Goal: Transaction & Acquisition: Purchase product/service

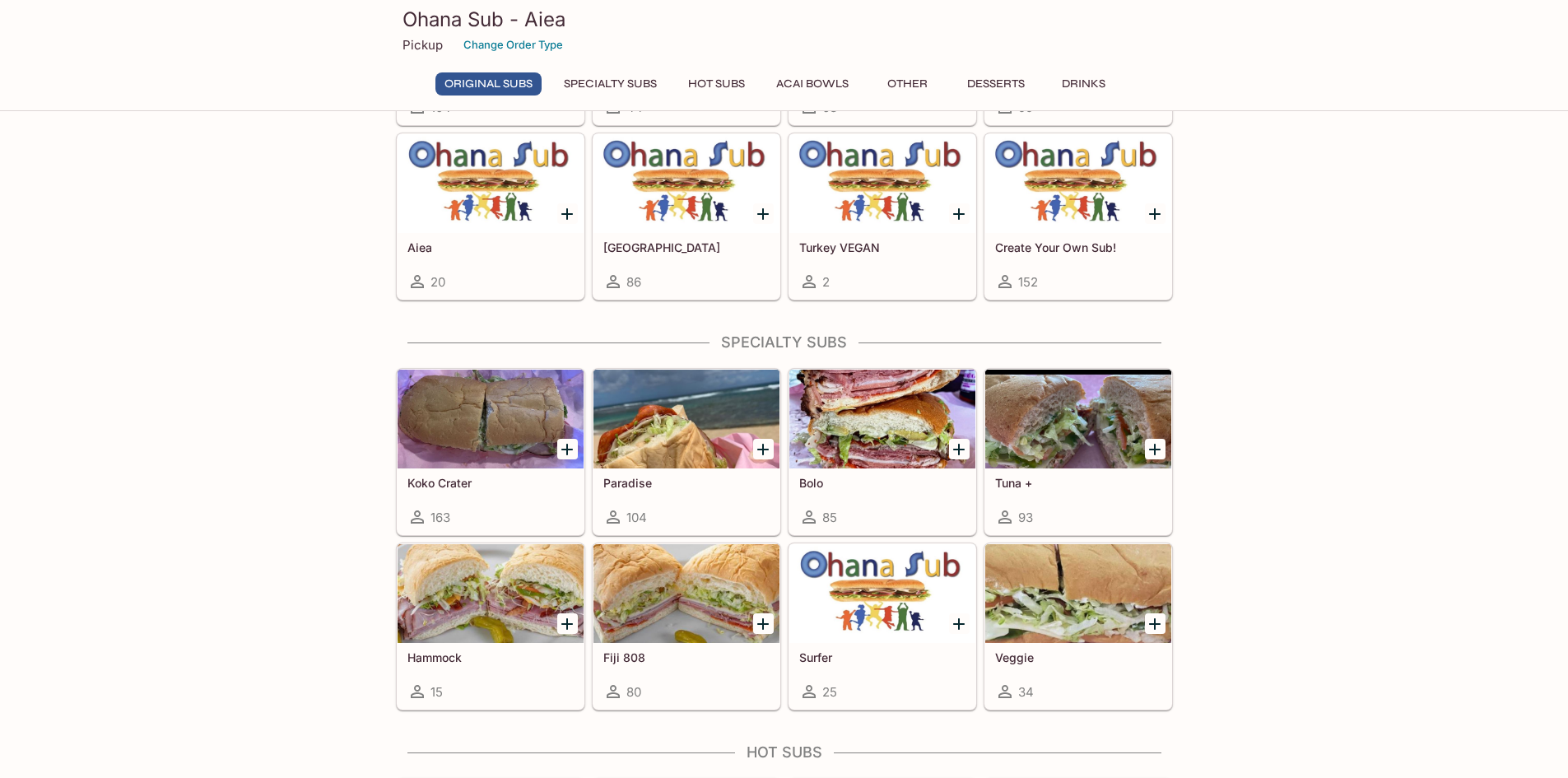
scroll to position [766, 0]
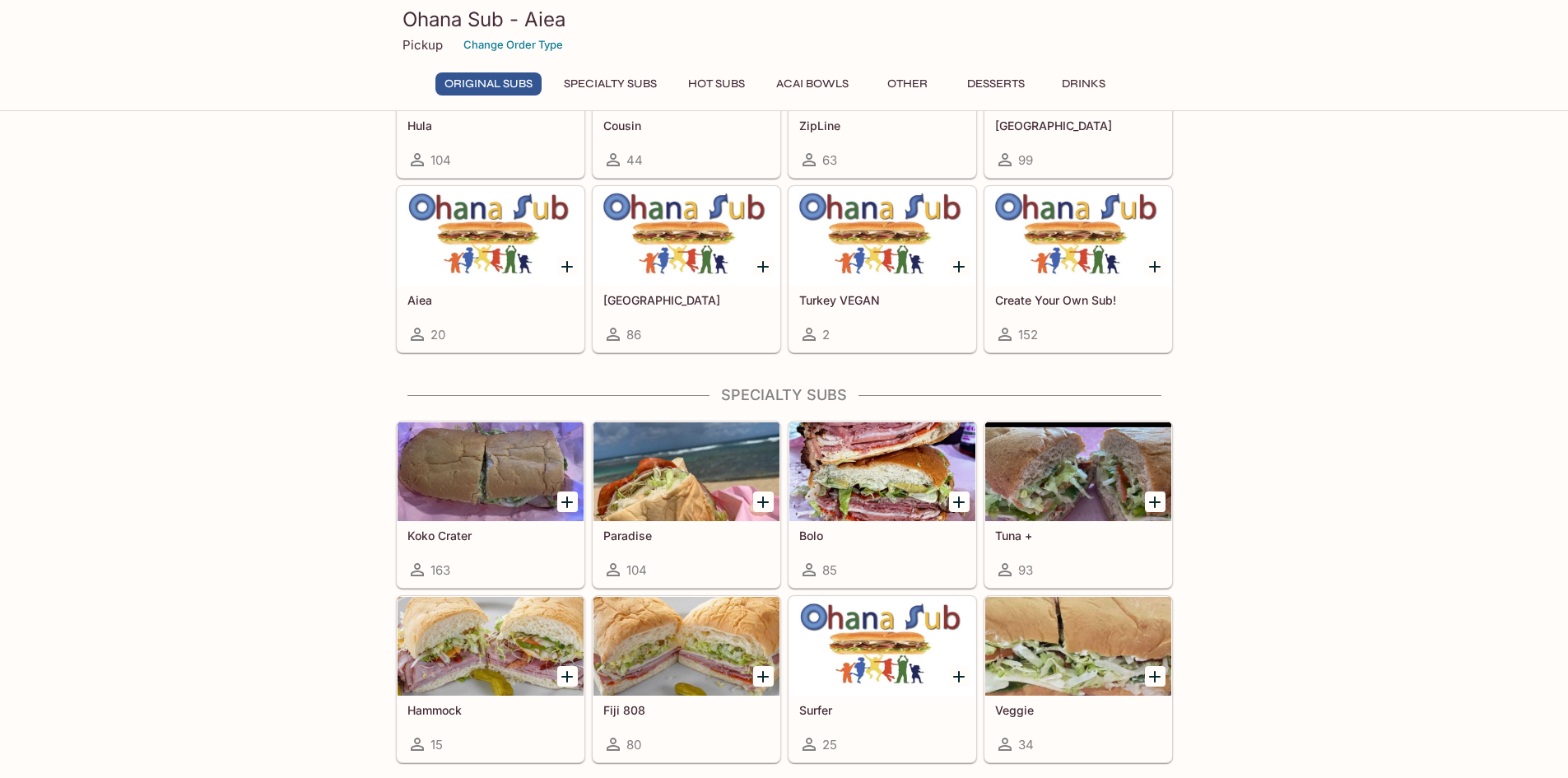
click at [1104, 524] on div "Tuna + 93" at bounding box center [1078, 554] width 186 height 66
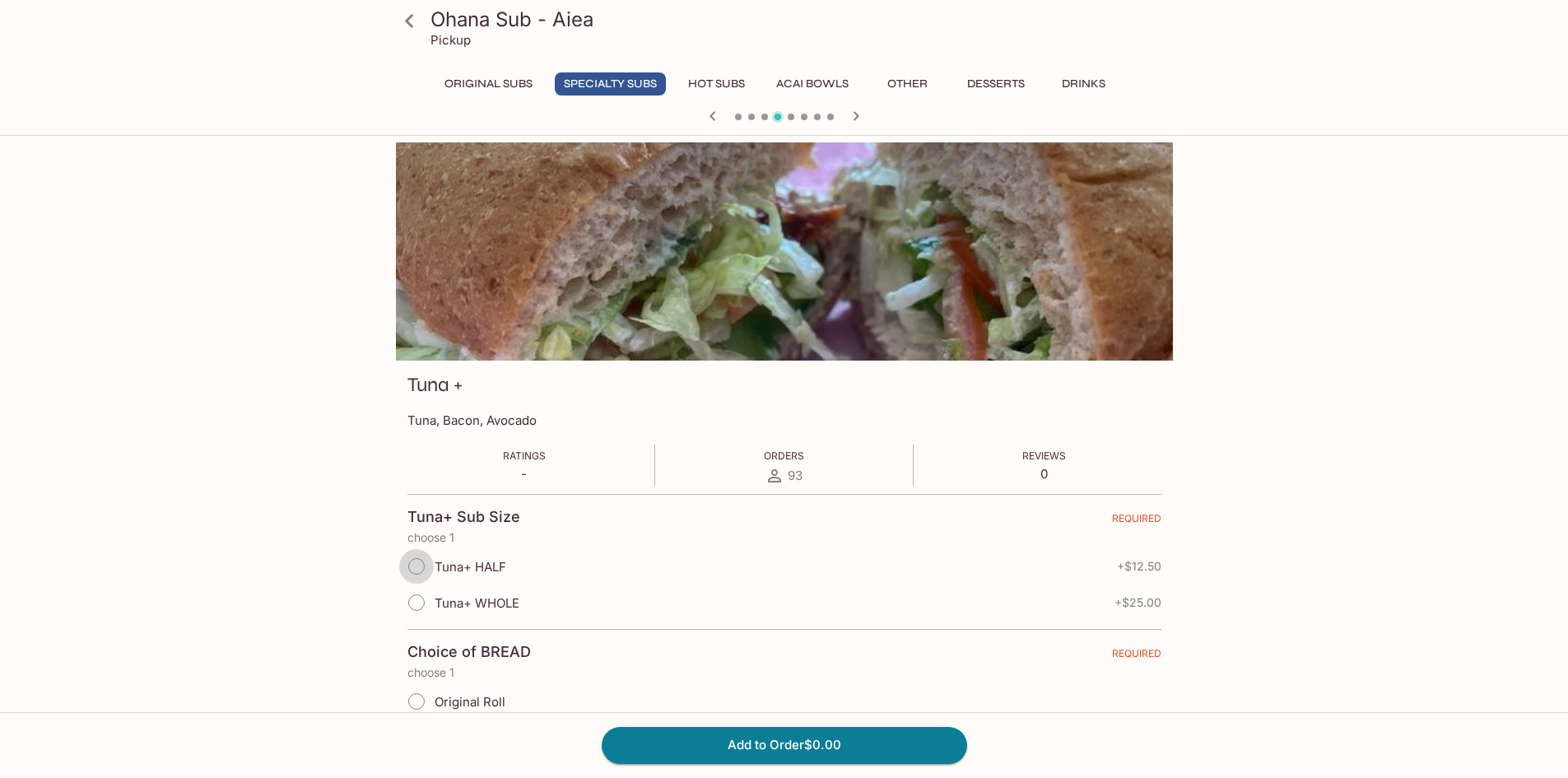
click at [418, 562] on input "Tuna+ HALF" at bounding box center [417, 566] width 35 height 35
radio input "true"
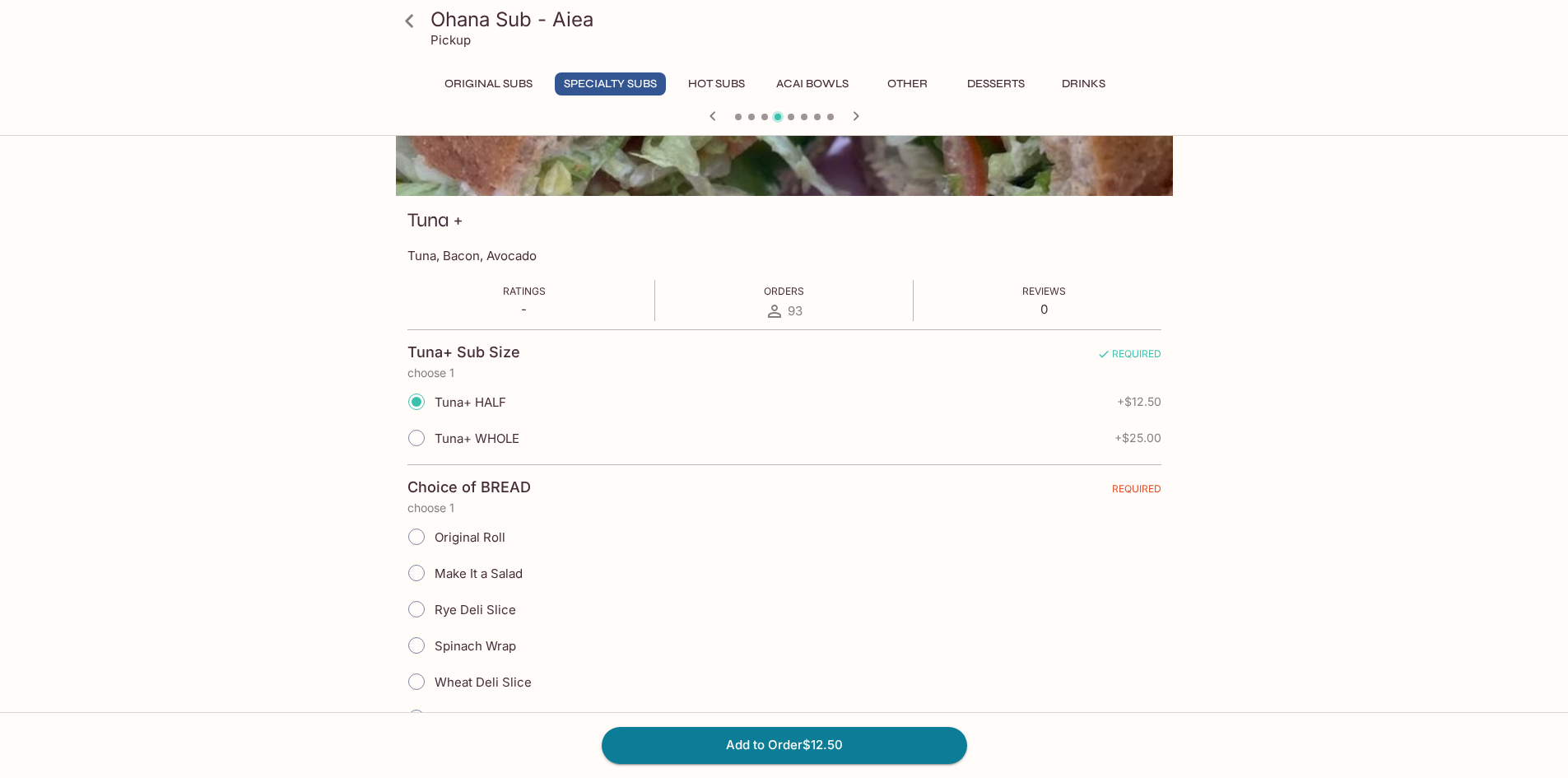
scroll to position [247, 0]
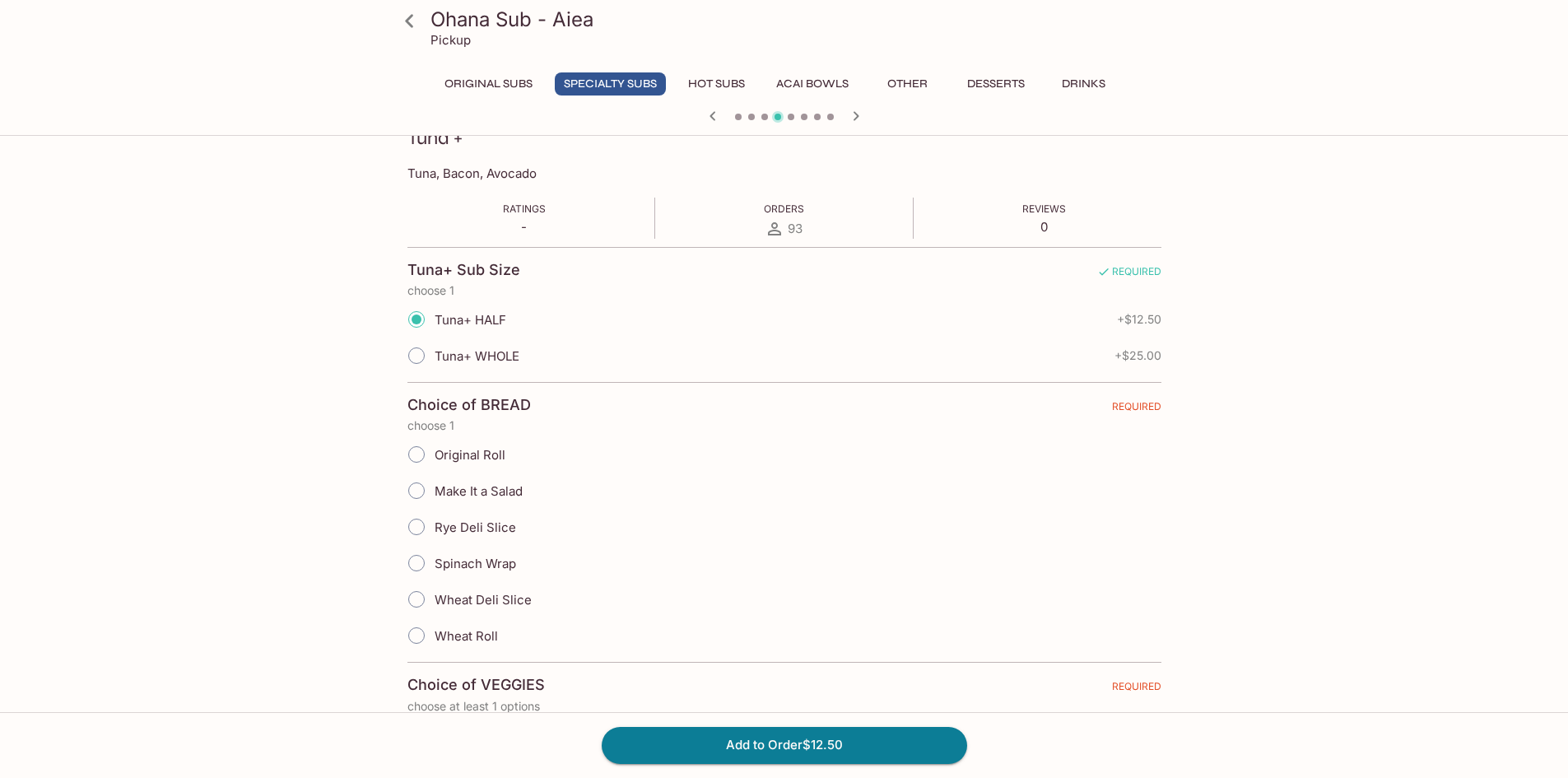
click at [480, 459] on span "Original Roll" at bounding box center [470, 455] width 71 height 16
click at [434, 459] on input "Original Roll" at bounding box center [417, 455] width 35 height 35
radio input "true"
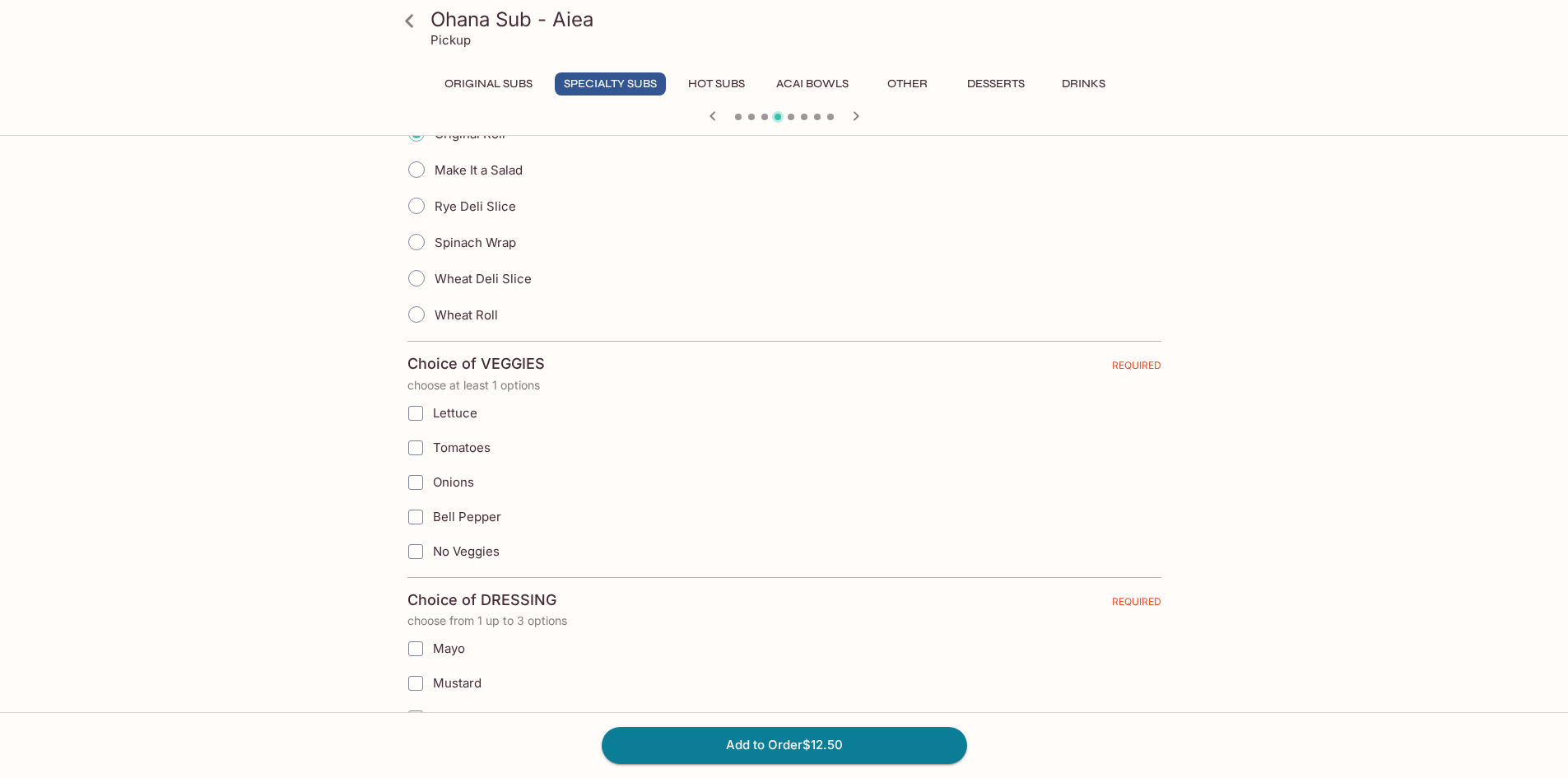
scroll to position [576, 0]
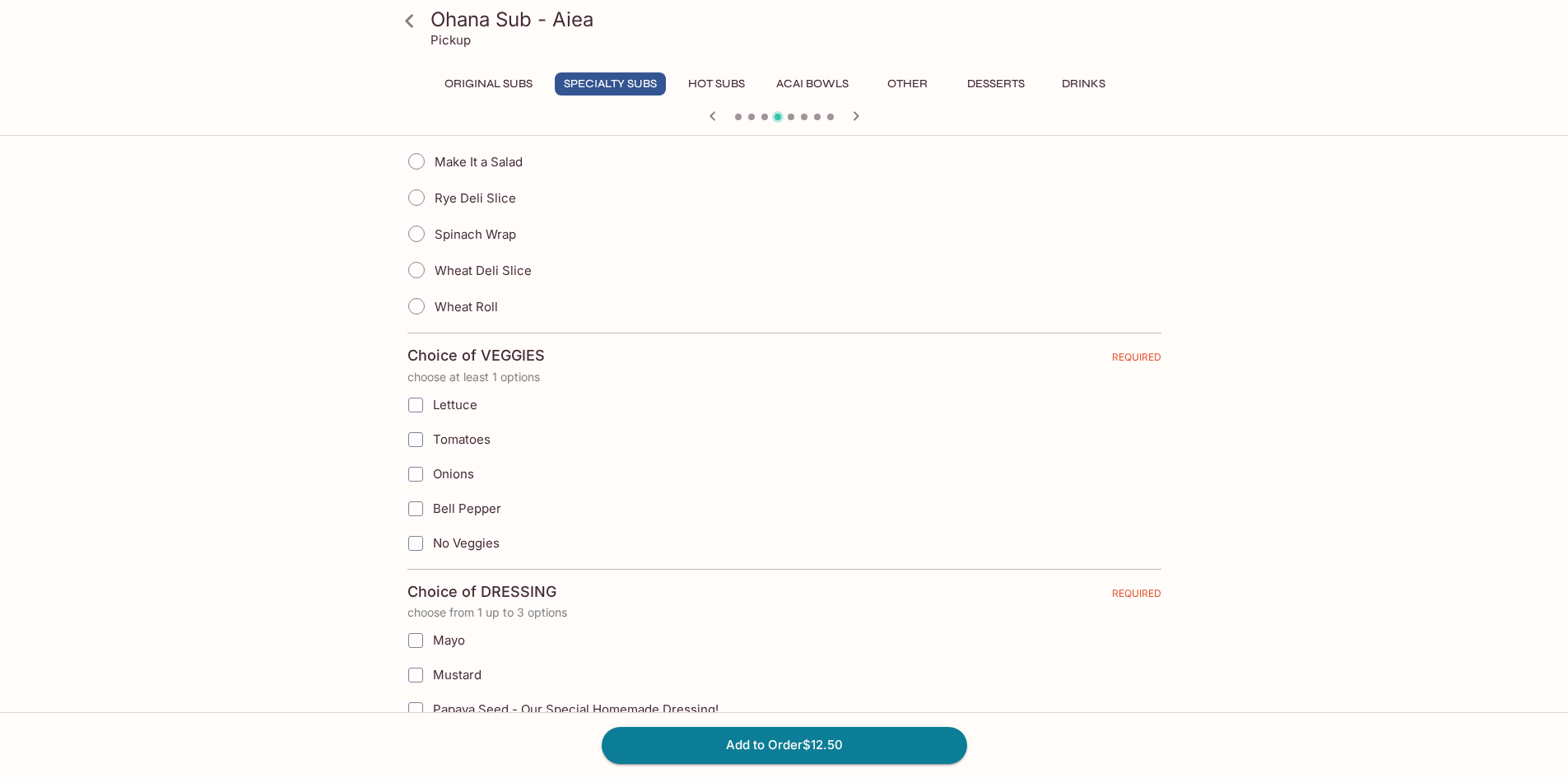
click at [424, 509] on input "Bell Pepper" at bounding box center [416, 509] width 33 height 33
click at [422, 470] on input "Onions" at bounding box center [416, 474] width 33 height 33
checkbox input "true"
click at [416, 502] on input "Bell Pepper" at bounding box center [416, 509] width 33 height 33
click at [410, 513] on input "Bell Pepper" at bounding box center [416, 509] width 33 height 33
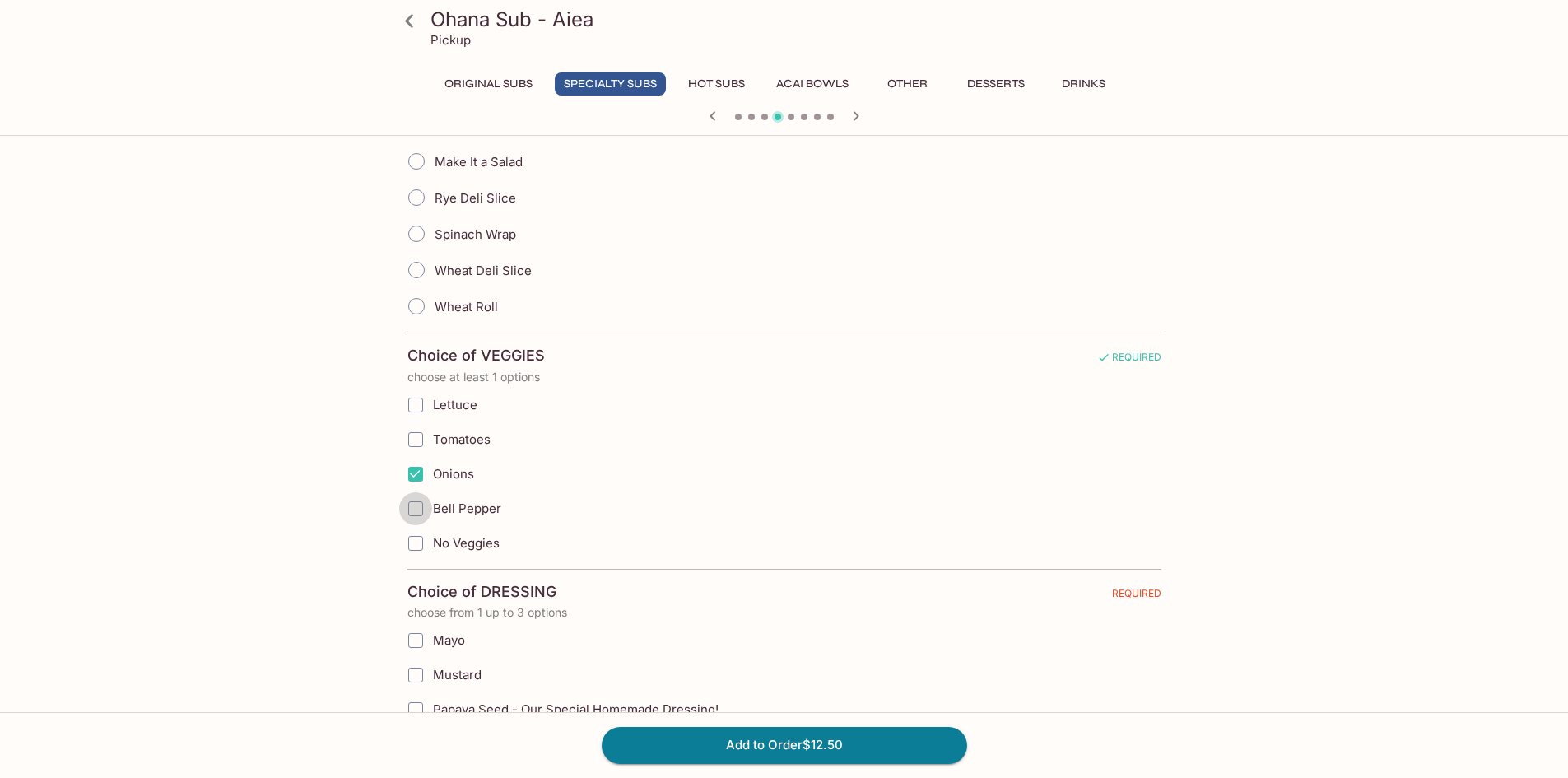
click at [410, 513] on input "Bell Pepper" at bounding box center [416, 509] width 33 height 33
checkbox input "true"
click at [413, 432] on input "Tomatoes" at bounding box center [416, 440] width 33 height 33
checkbox input "true"
click at [415, 408] on input "Lettuce" at bounding box center [416, 405] width 33 height 33
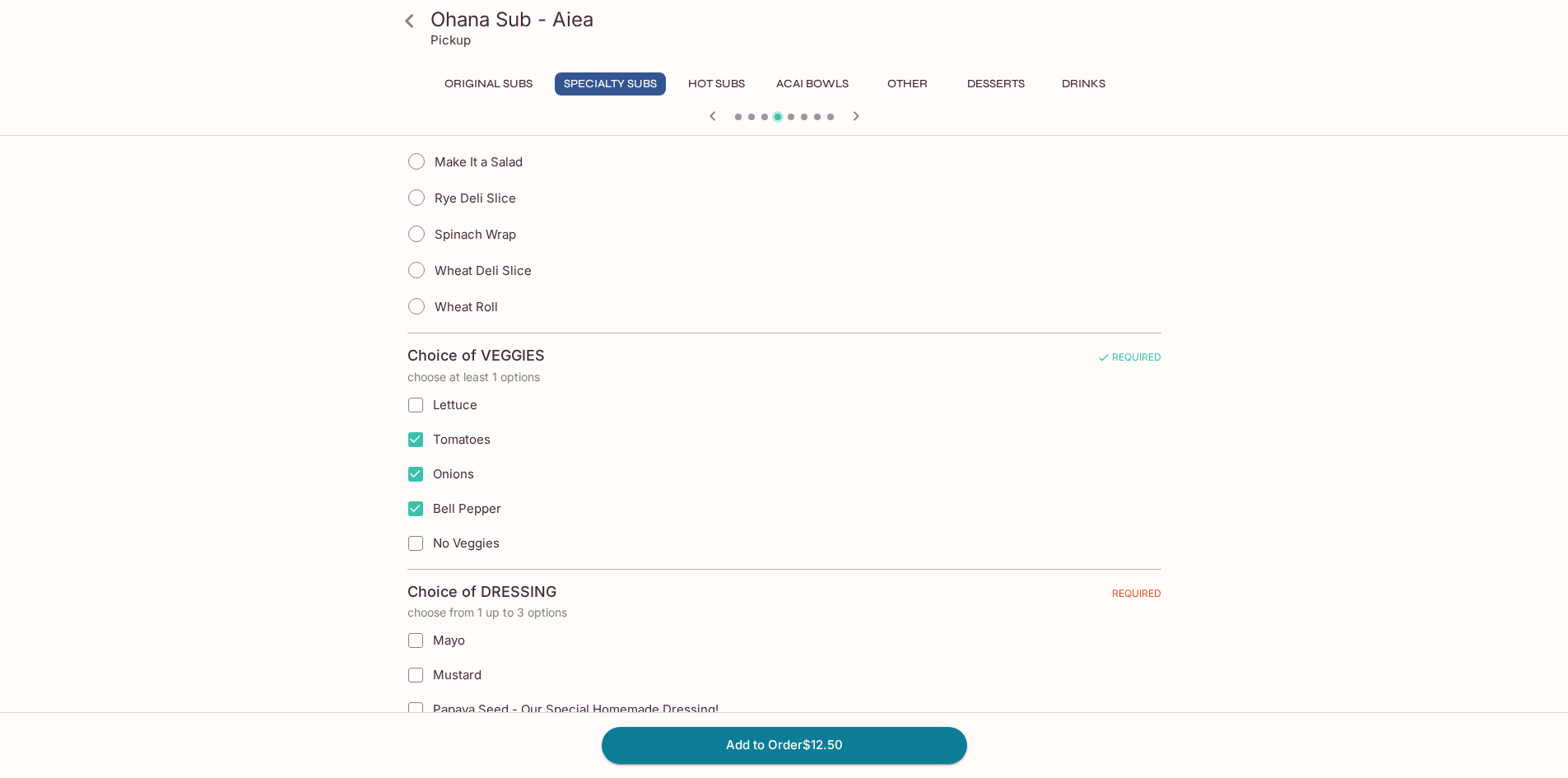
checkbox input "true"
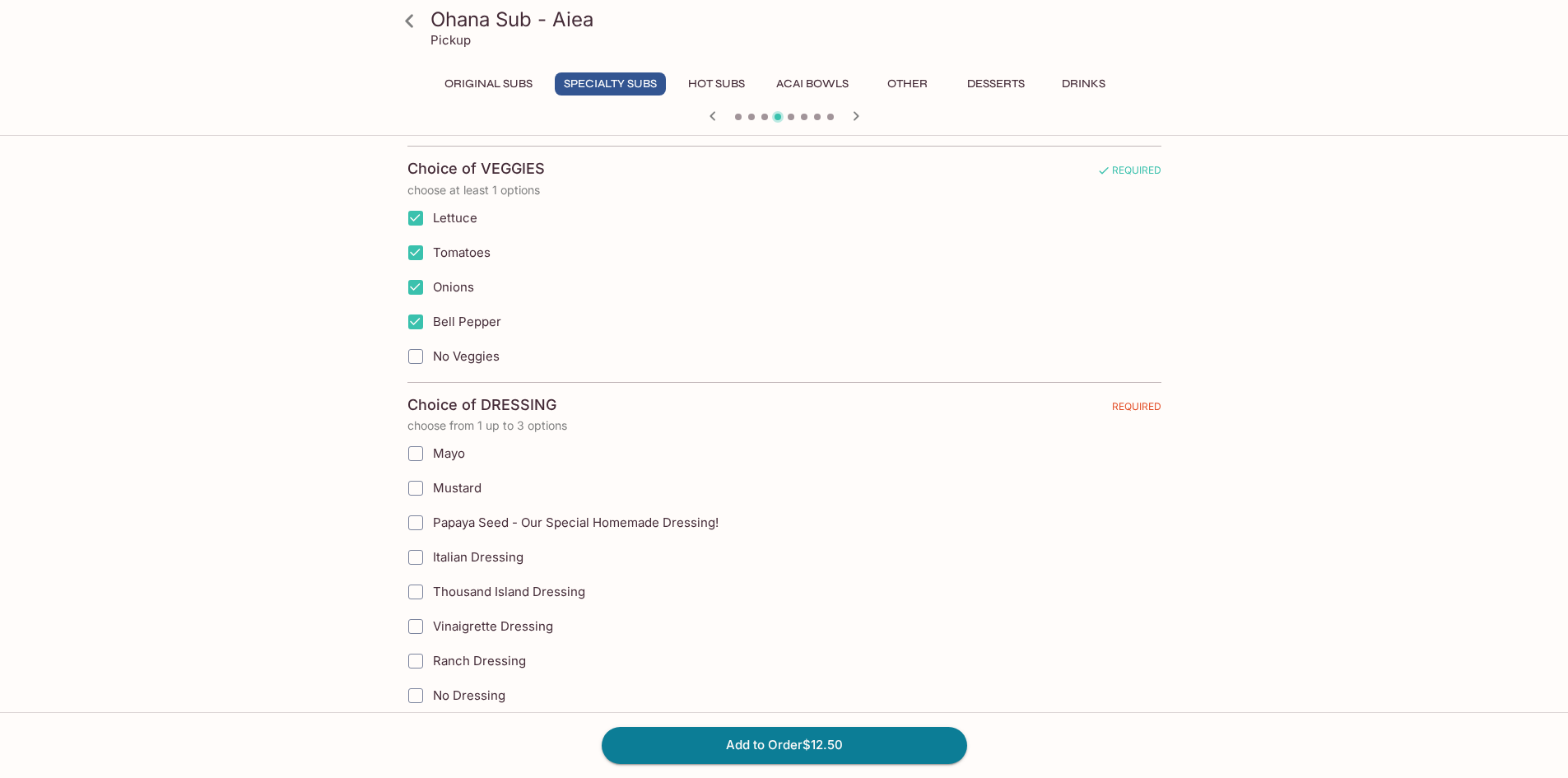
scroll to position [823, 0]
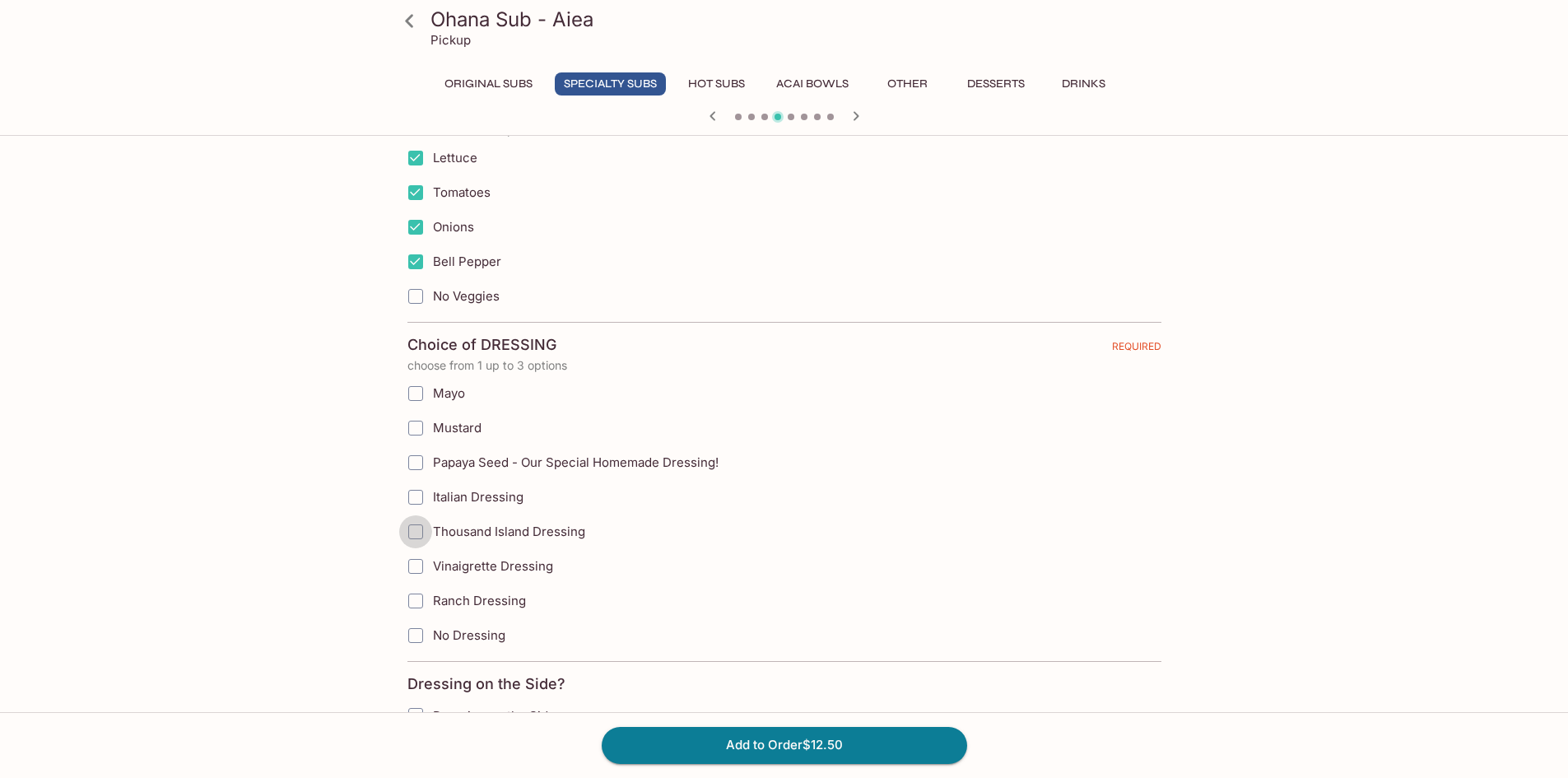
click at [417, 534] on input "Thousand Island Dressing" at bounding box center [416, 532] width 33 height 33
checkbox input "true"
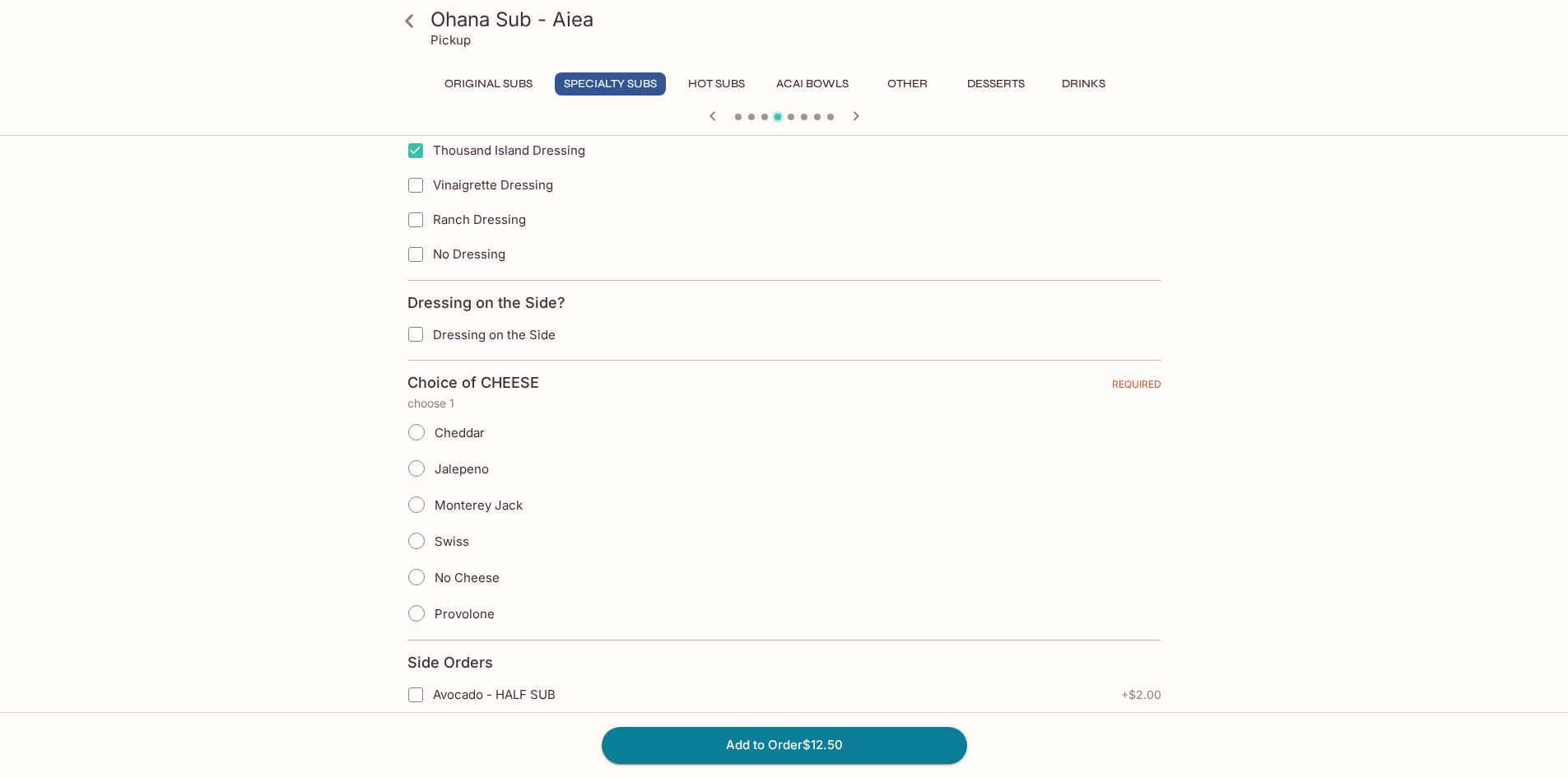
scroll to position [1318, 0]
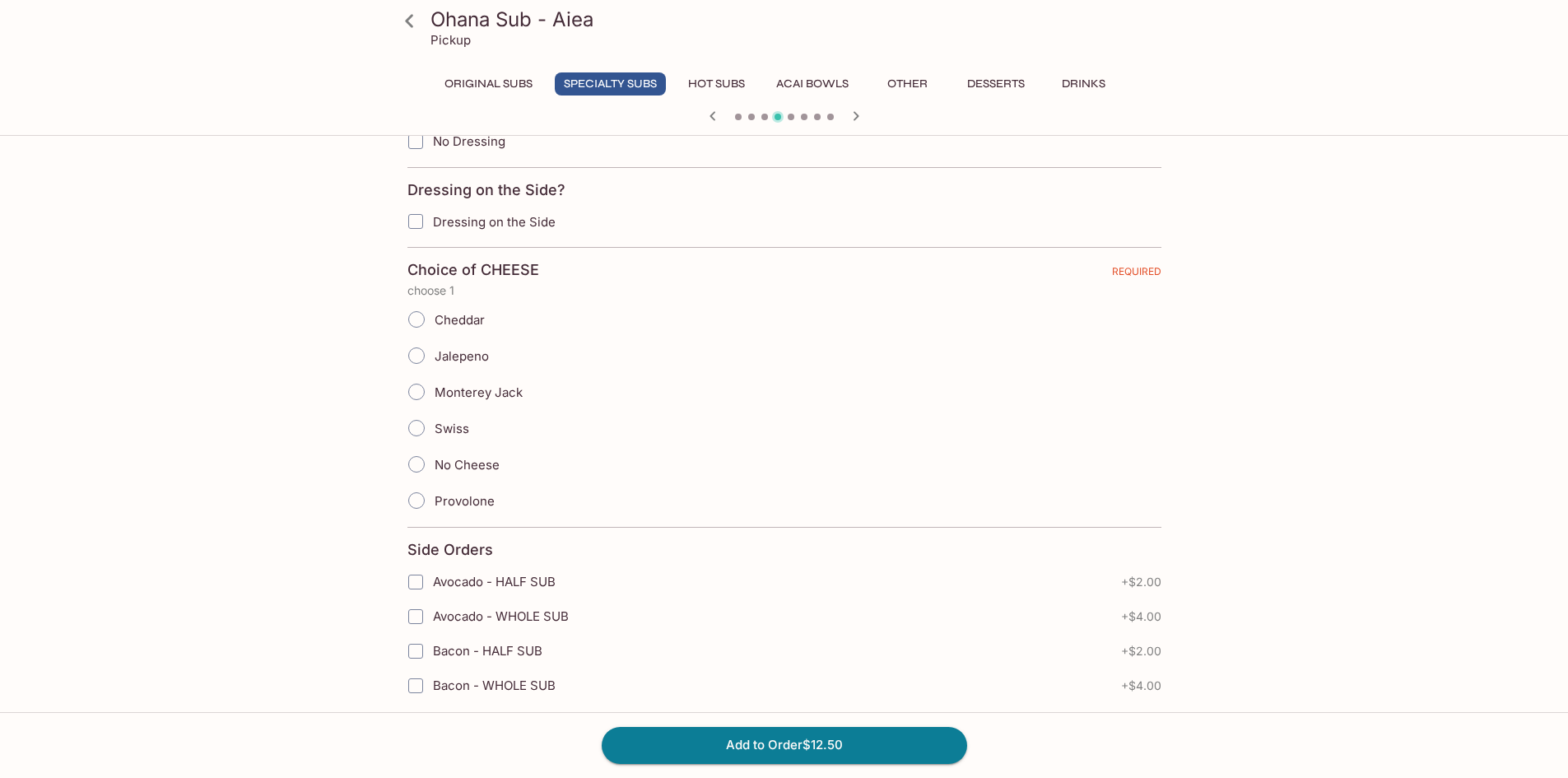
click at [418, 504] on input "Provolone" at bounding box center [417, 501] width 35 height 35
radio input "true"
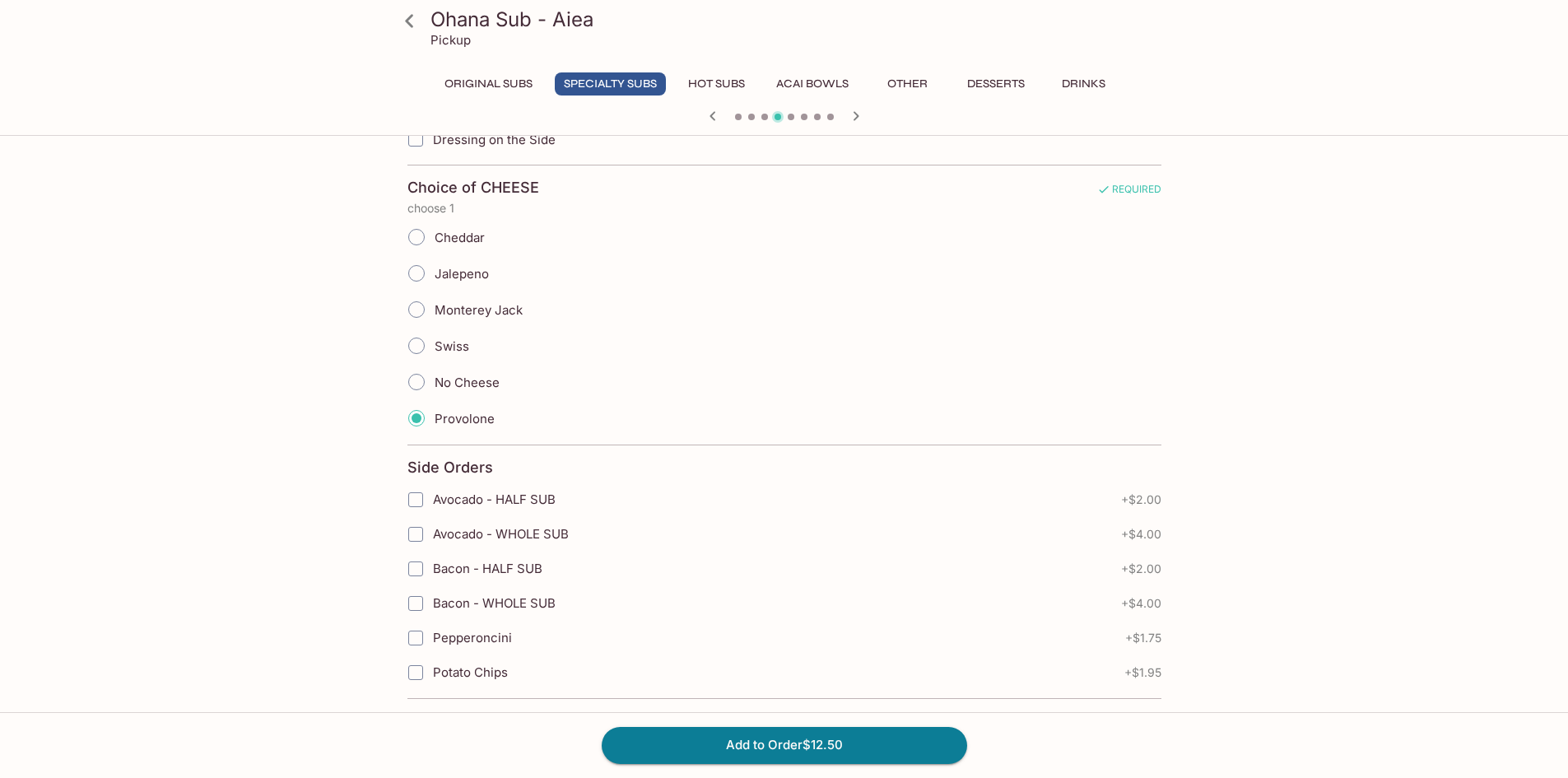
scroll to position [1481, 0]
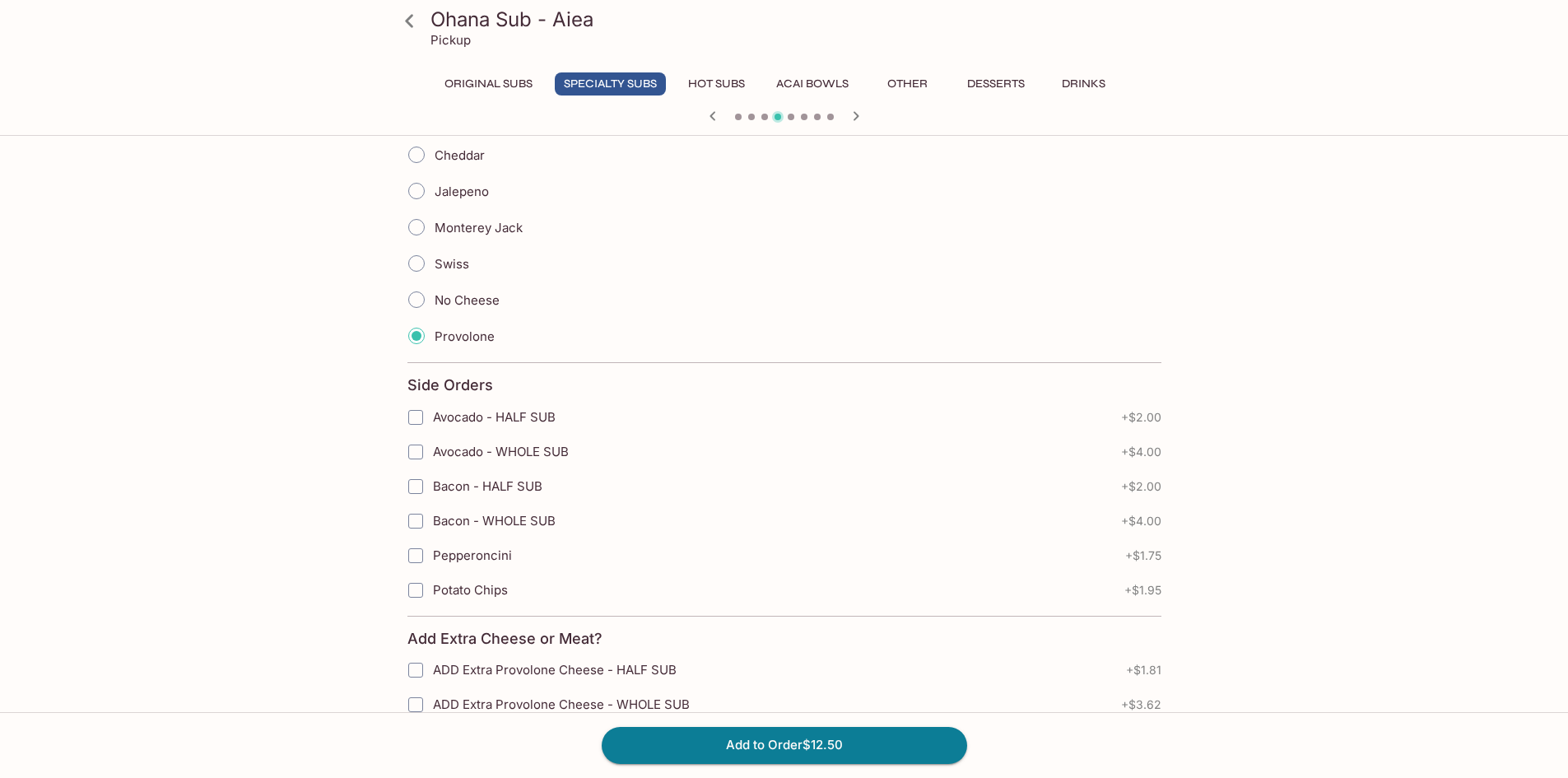
click at [408, 416] on input "Avocado - HALF SUB" at bounding box center [416, 417] width 33 height 33
checkbox input "true"
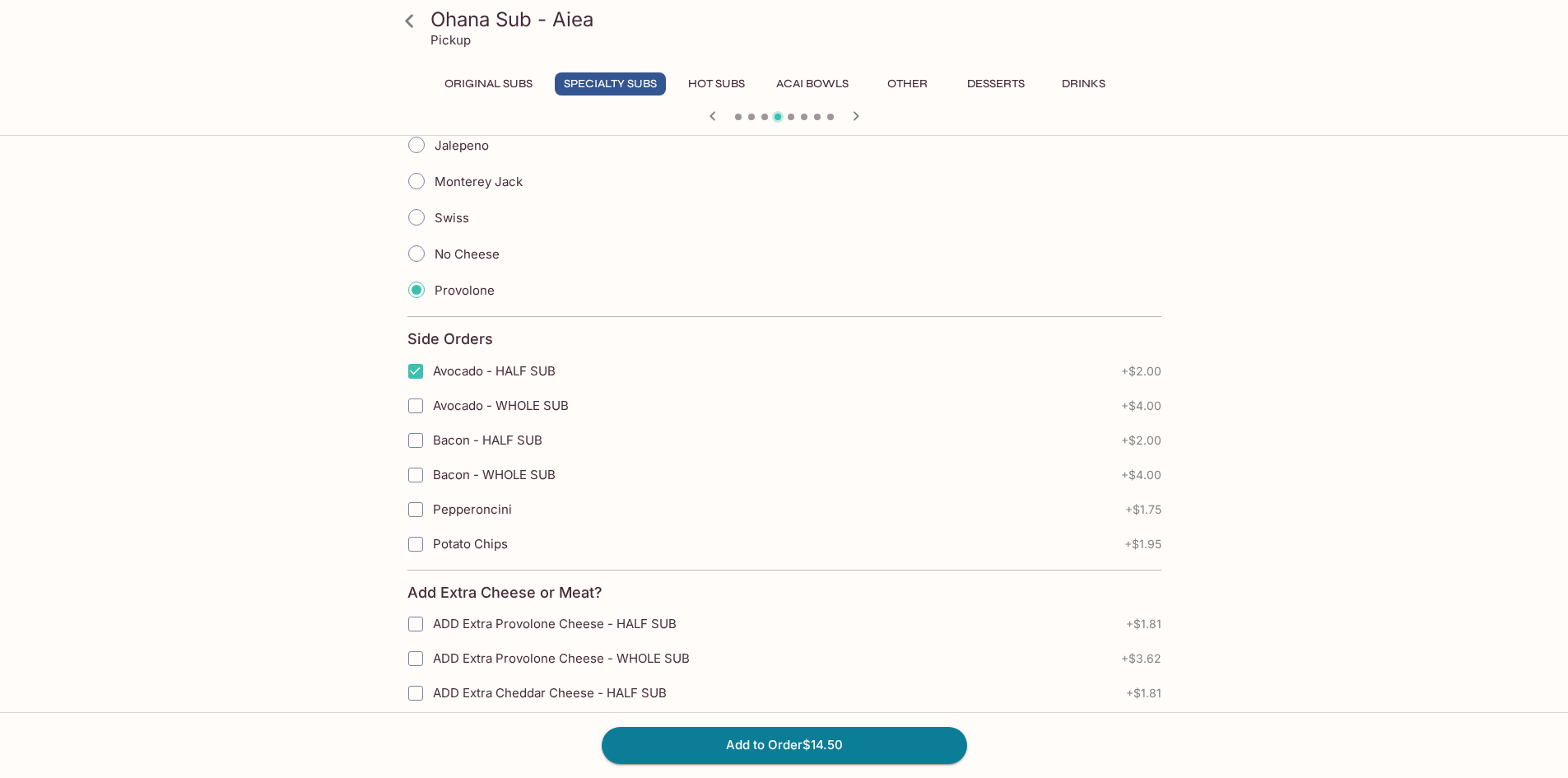
scroll to position [1564, 0]
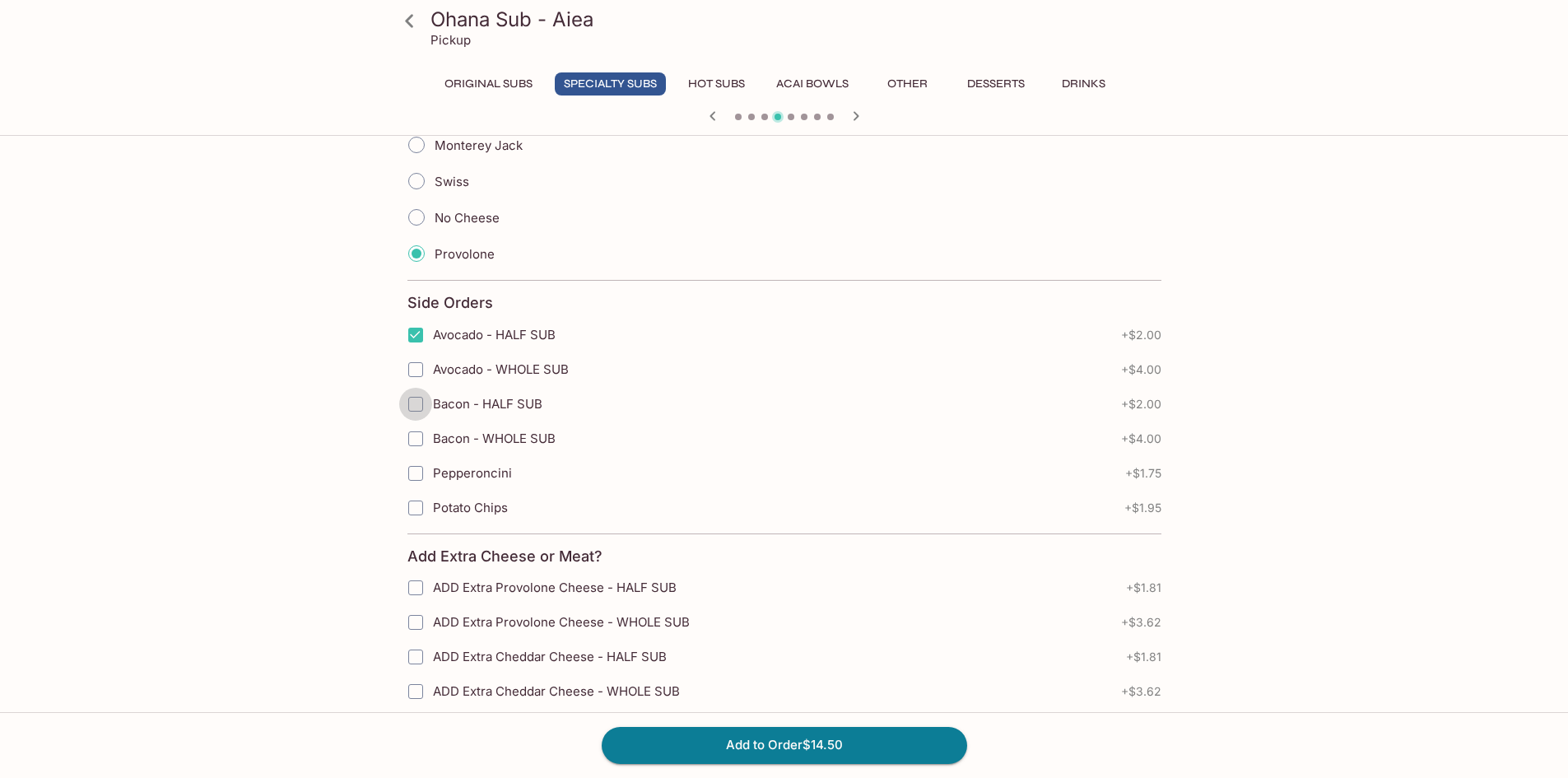
click at [414, 401] on input "Bacon - HALF SUB" at bounding box center [416, 404] width 33 height 33
checkbox input "true"
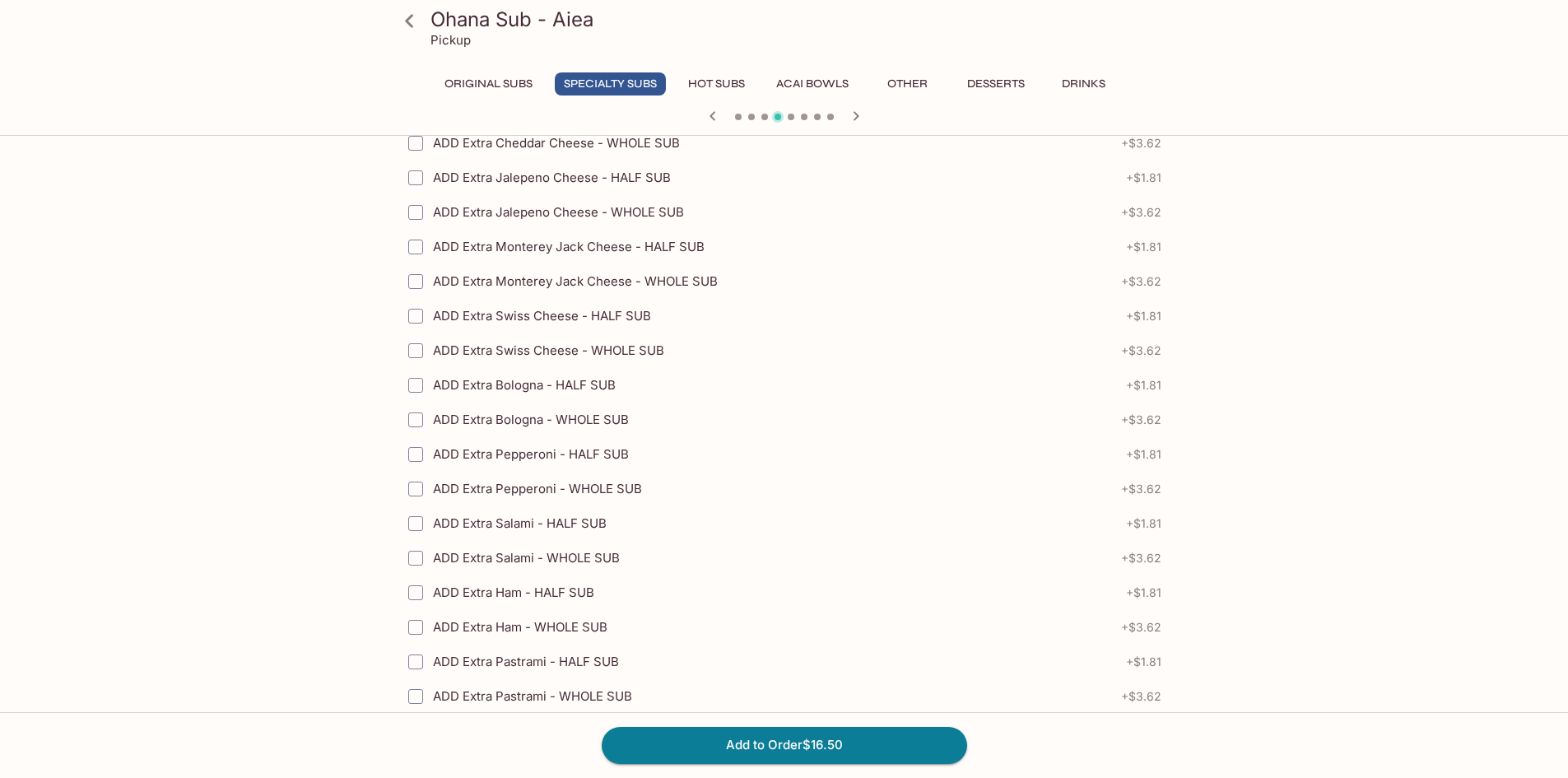
scroll to position [2291, 0]
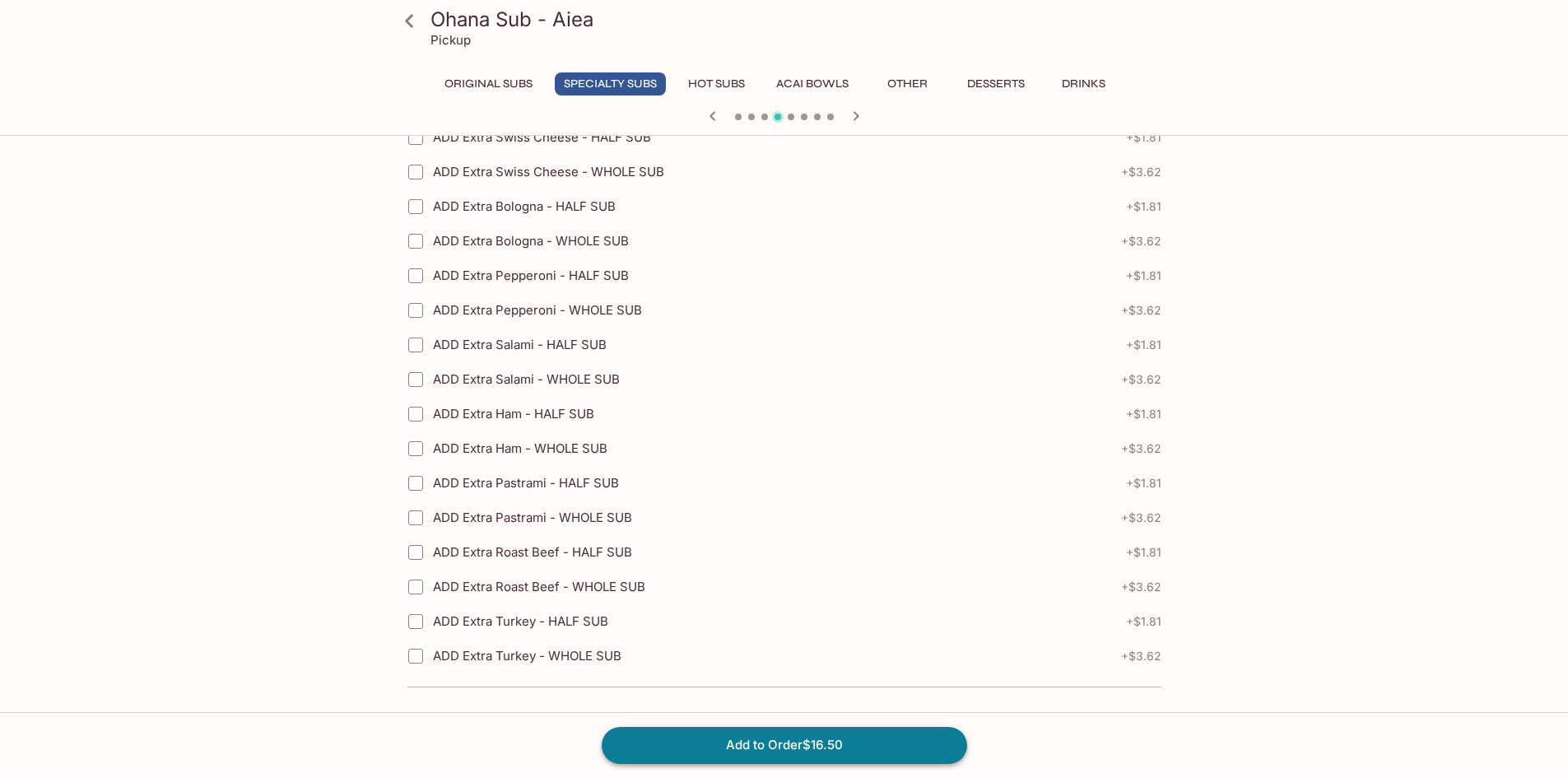
click at [772, 747] on button "Add to Order $16.50" at bounding box center [784, 745] width 366 height 36
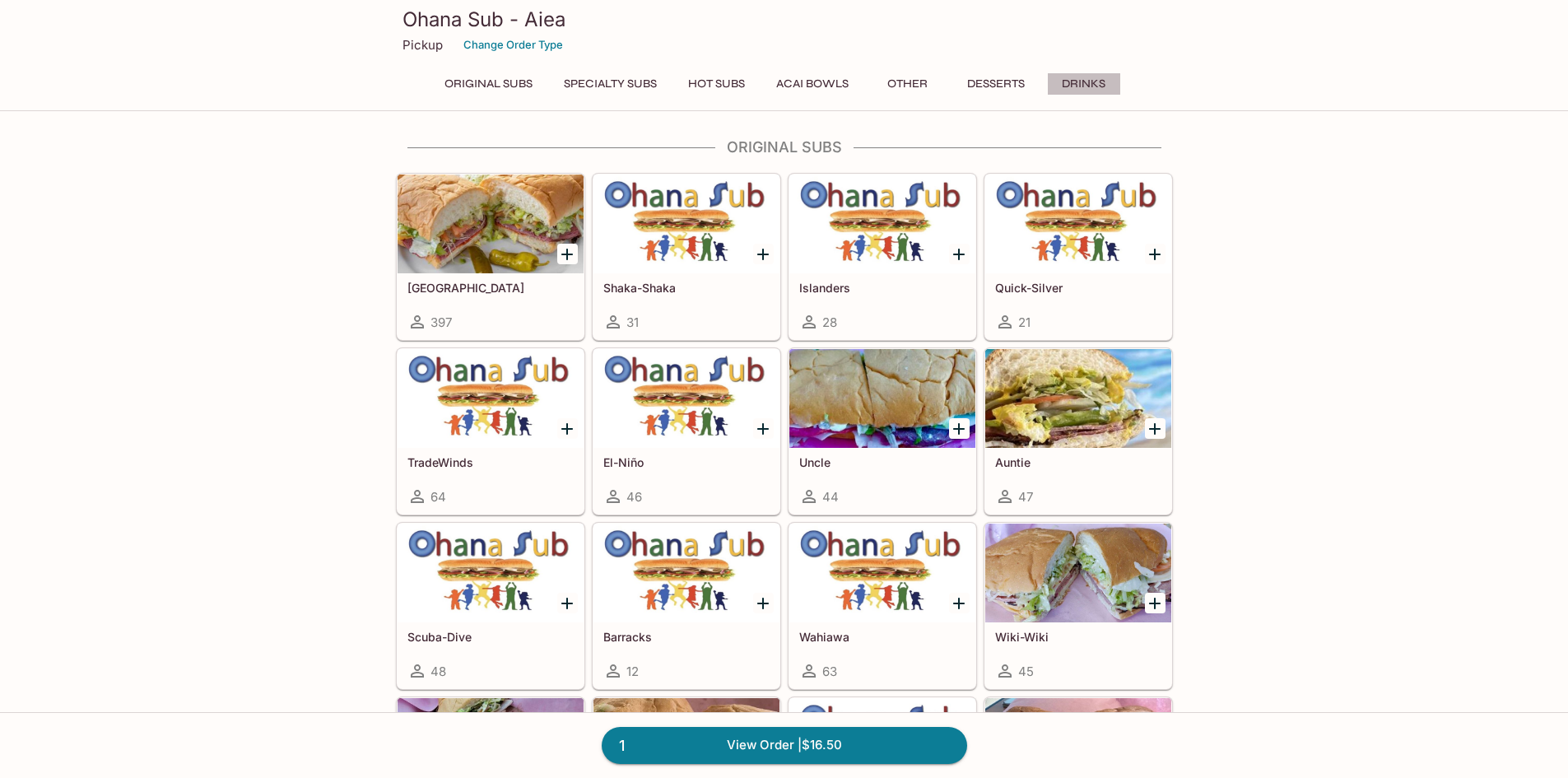
click at [1074, 82] on button "Drinks" at bounding box center [1084, 84] width 74 height 23
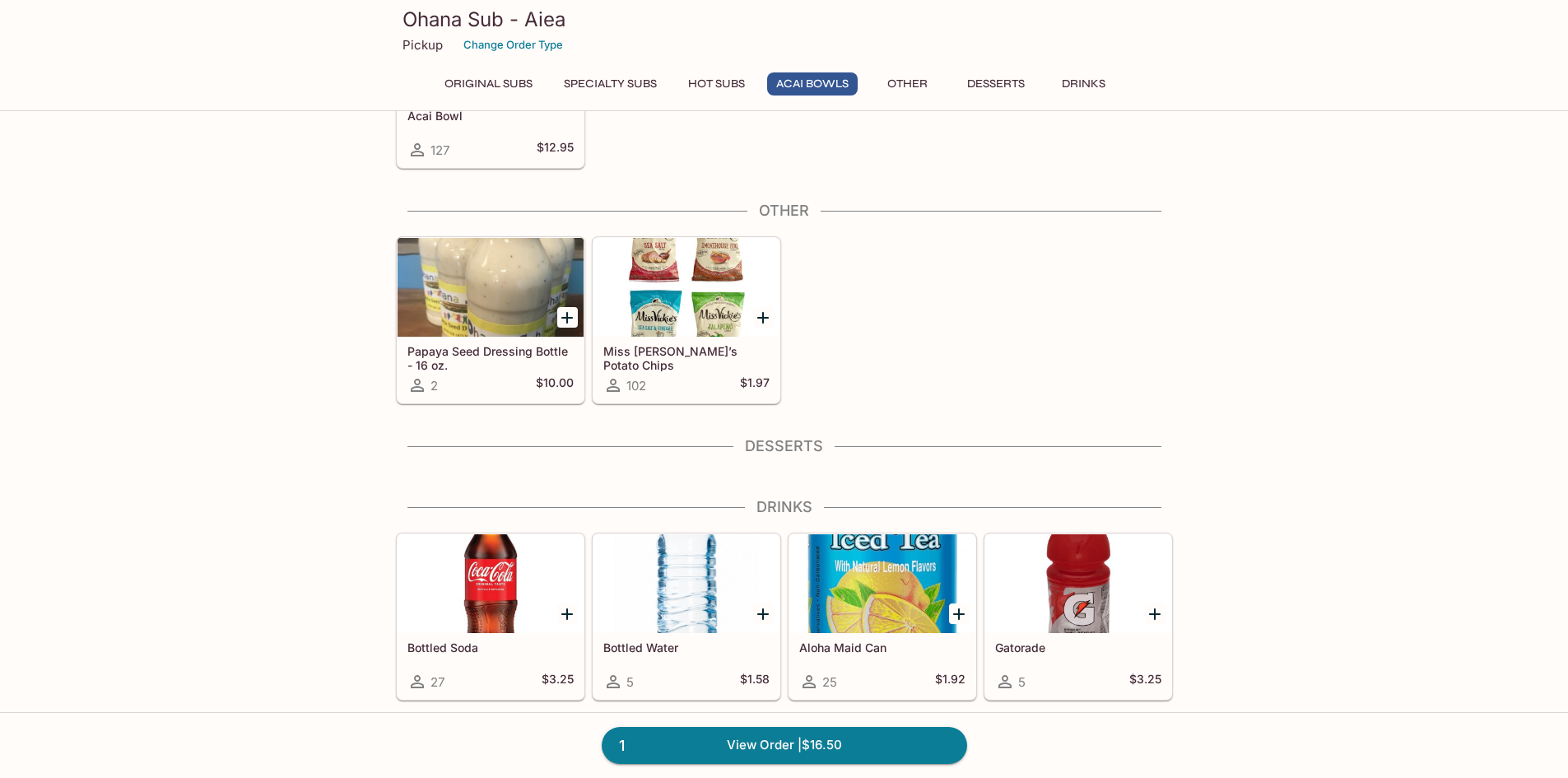
scroll to position [1756, 0]
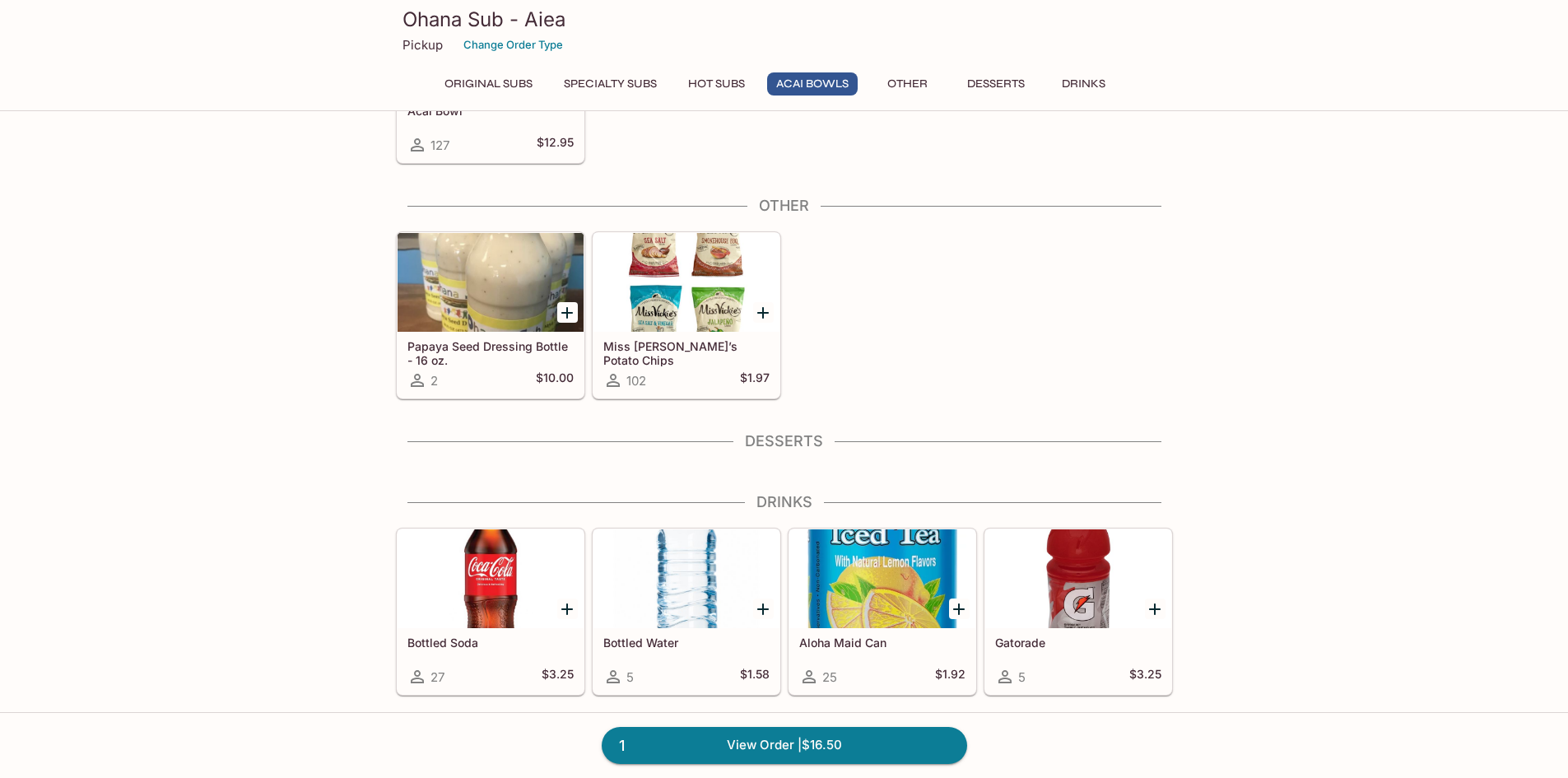
click at [874, 585] on div at bounding box center [882, 578] width 186 height 99
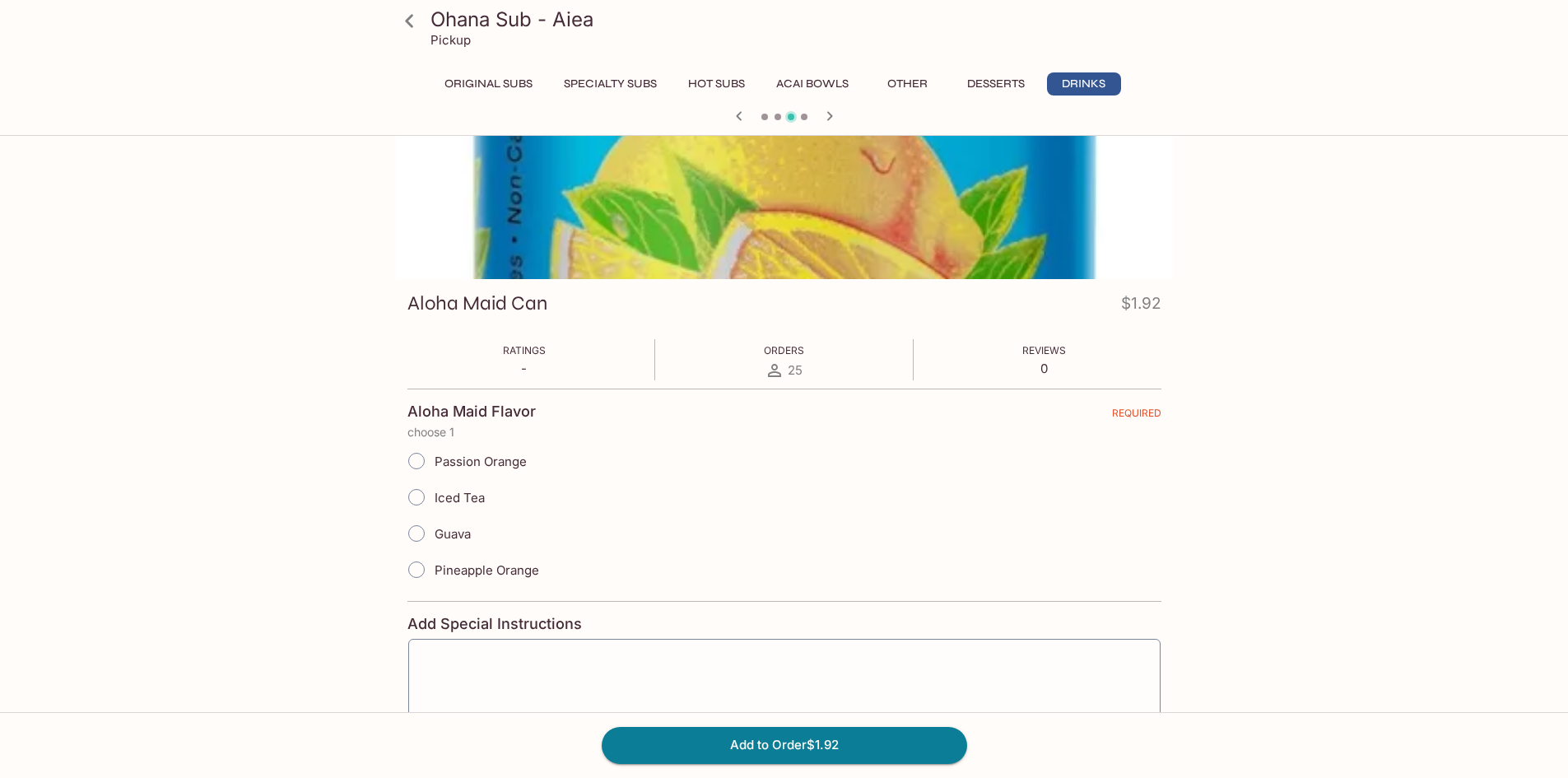
scroll to position [82, 0]
click at [420, 462] on input "Passion Orange" at bounding box center [417, 460] width 35 height 35
radio input "true"
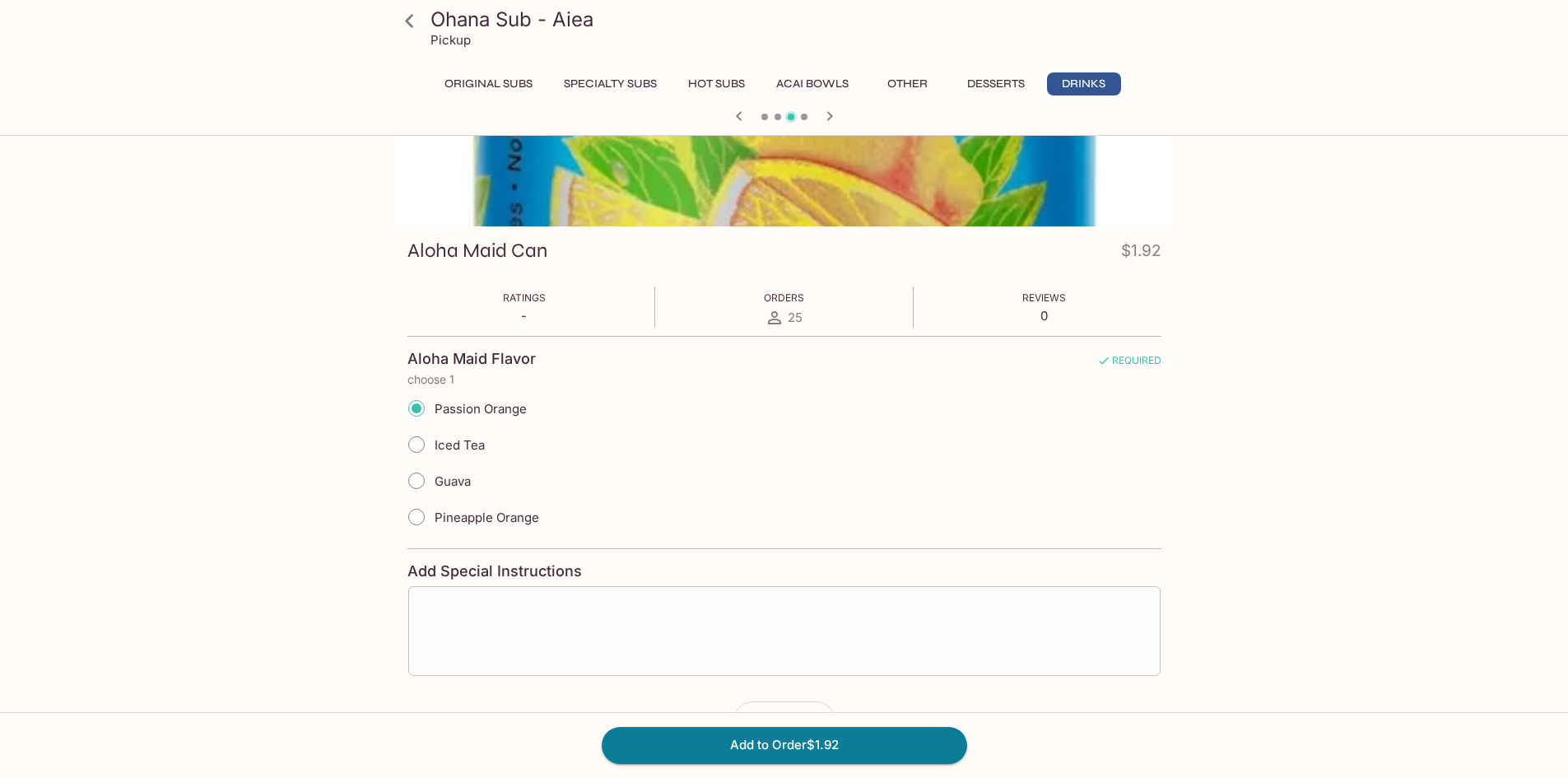
scroll to position [187, 0]
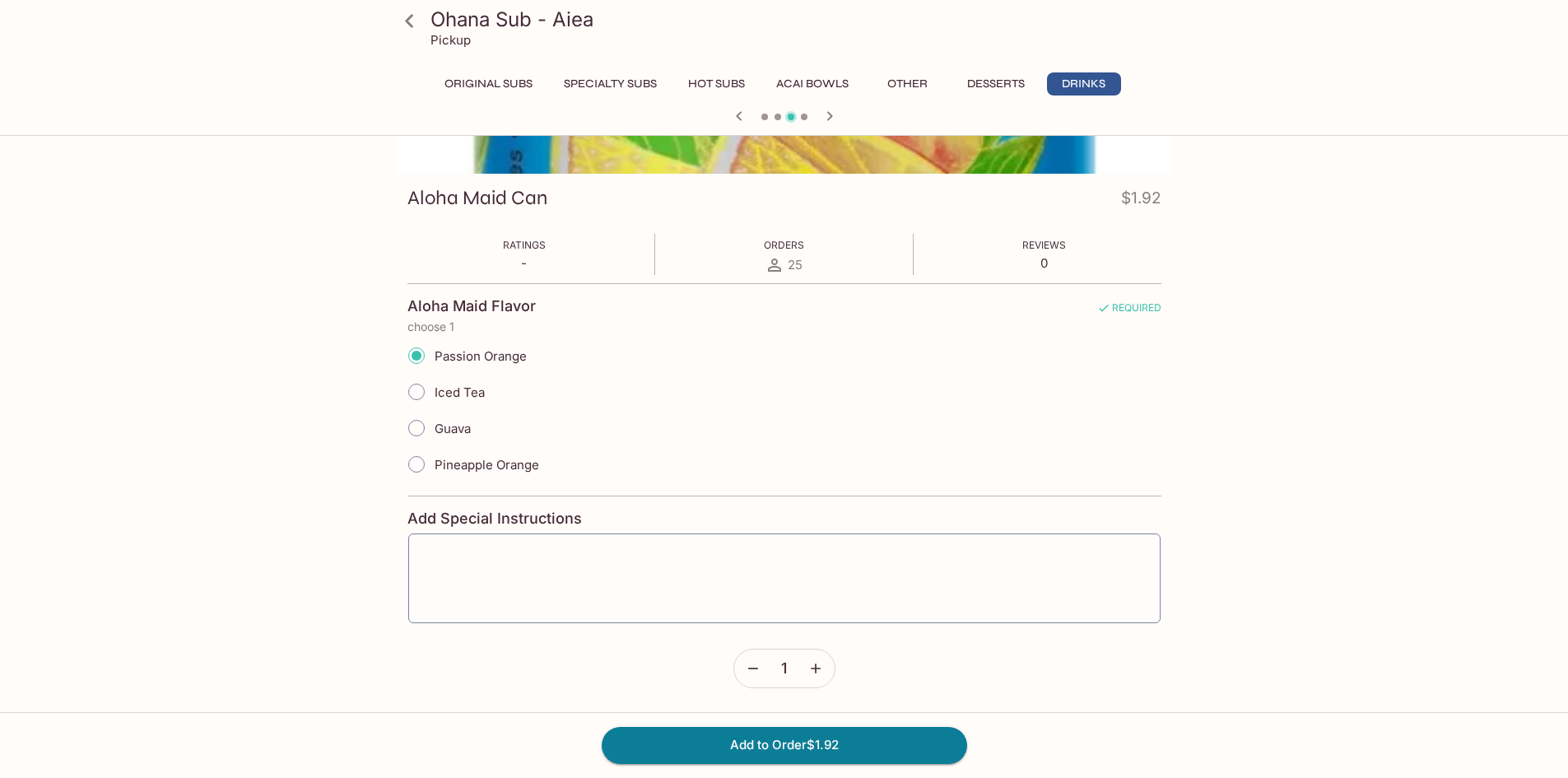
click at [815, 662] on icon "button" at bounding box center [816, 668] width 17 height 17
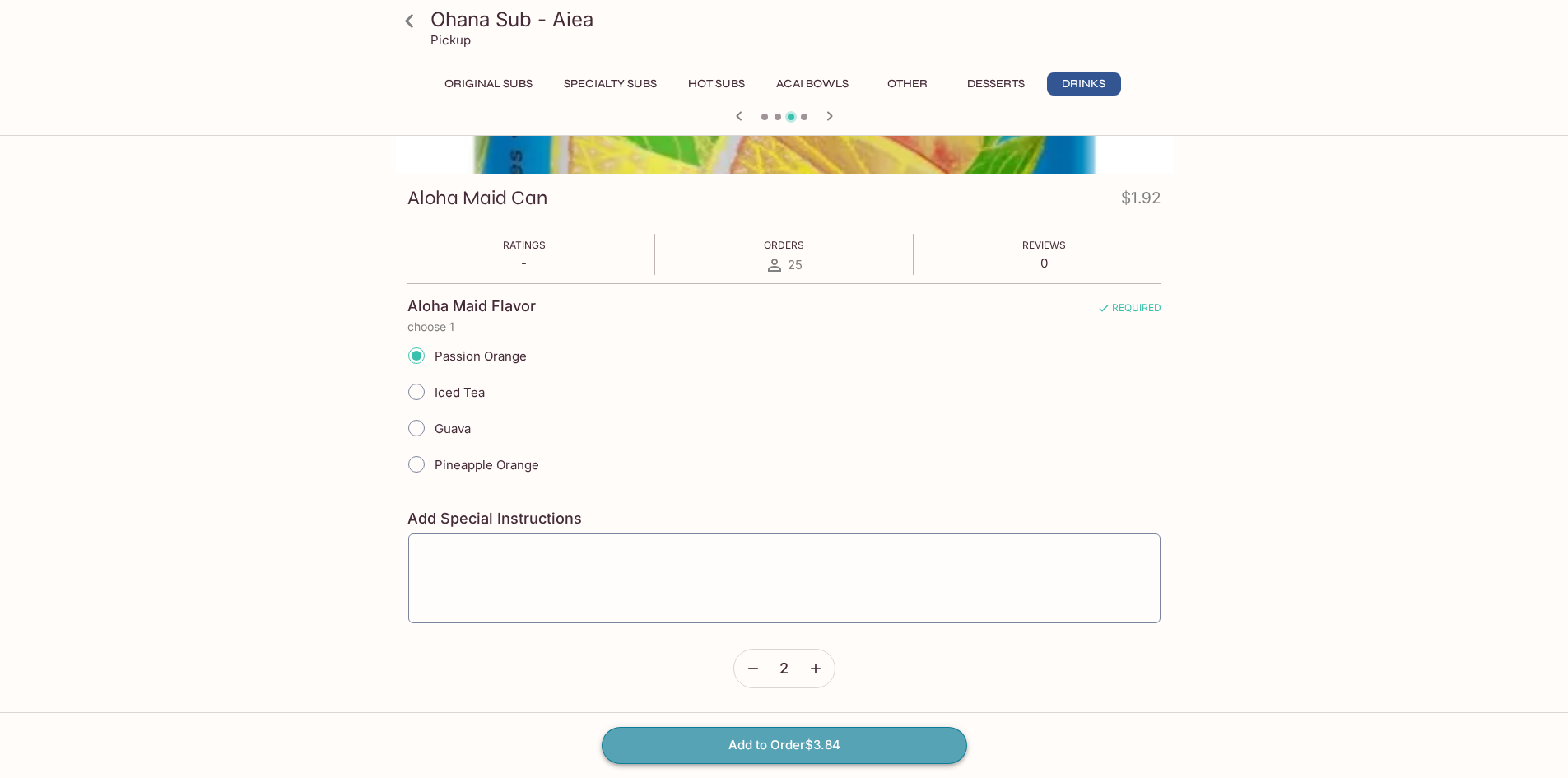
click at [803, 742] on button "Add to Order $3.84" at bounding box center [784, 745] width 366 height 36
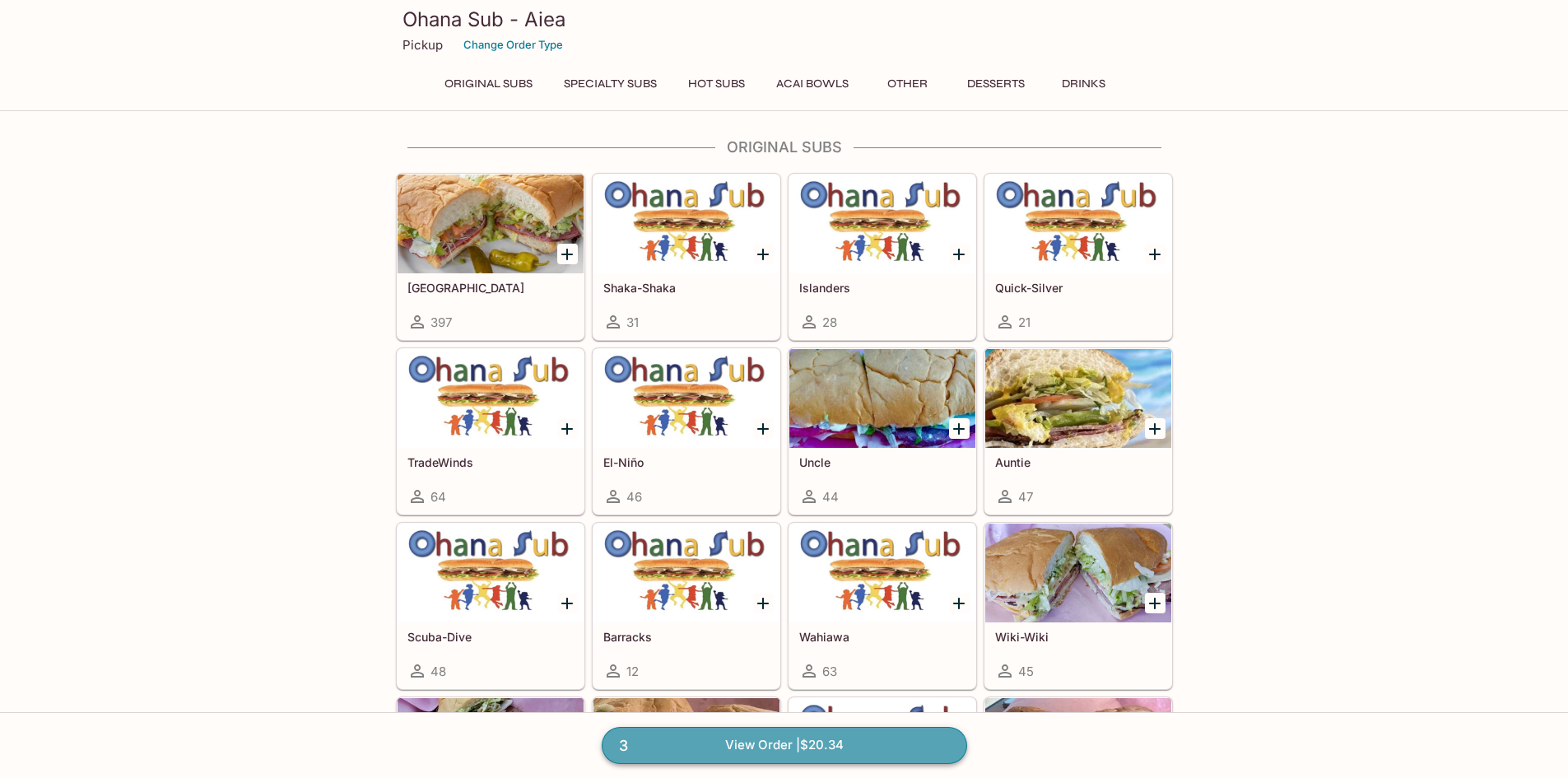
click at [820, 751] on link "3 View Order | $20.34" at bounding box center [784, 745] width 366 height 36
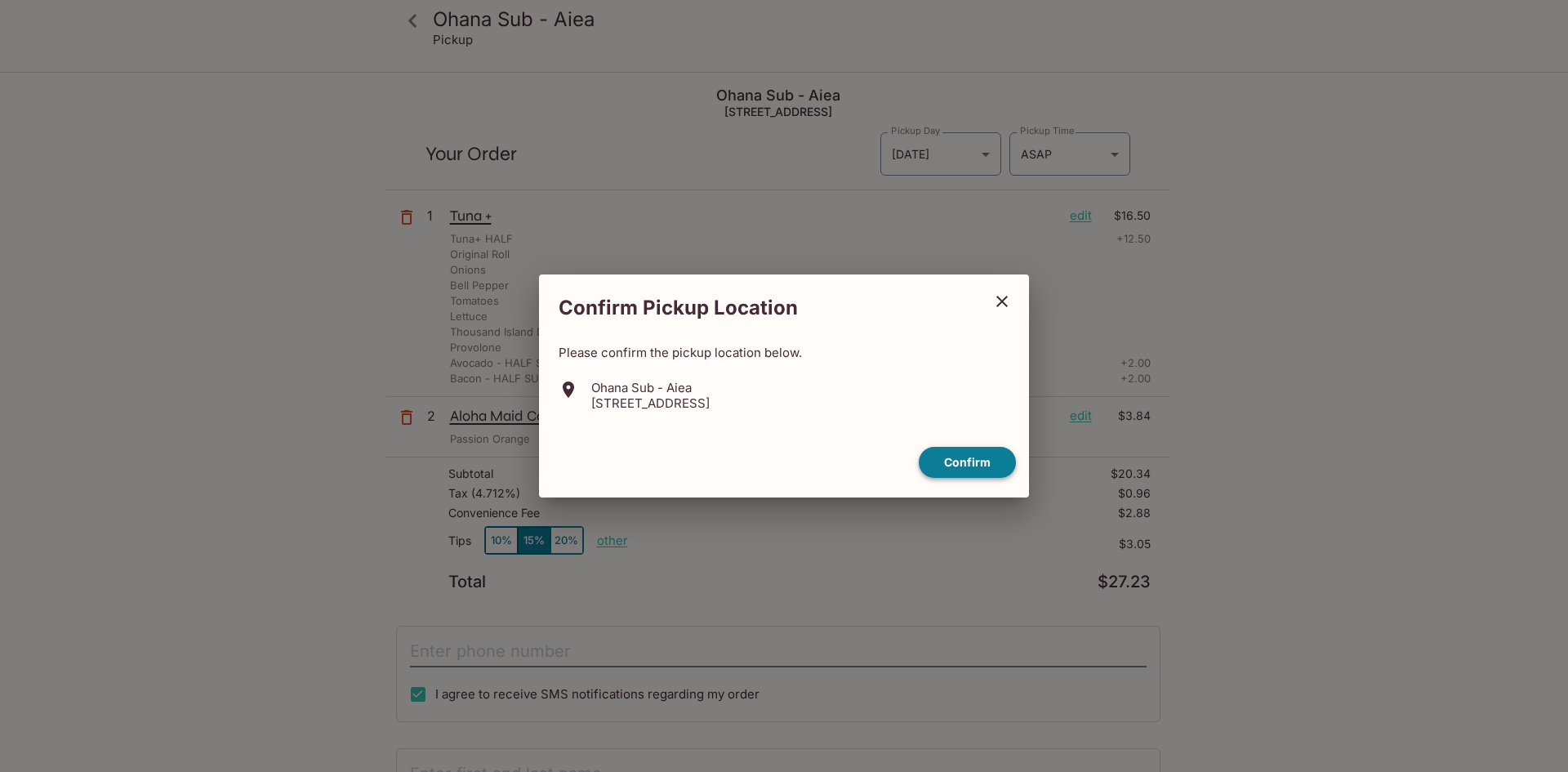
click at [965, 471] on button "Confirm" at bounding box center [967, 462] width 97 height 32
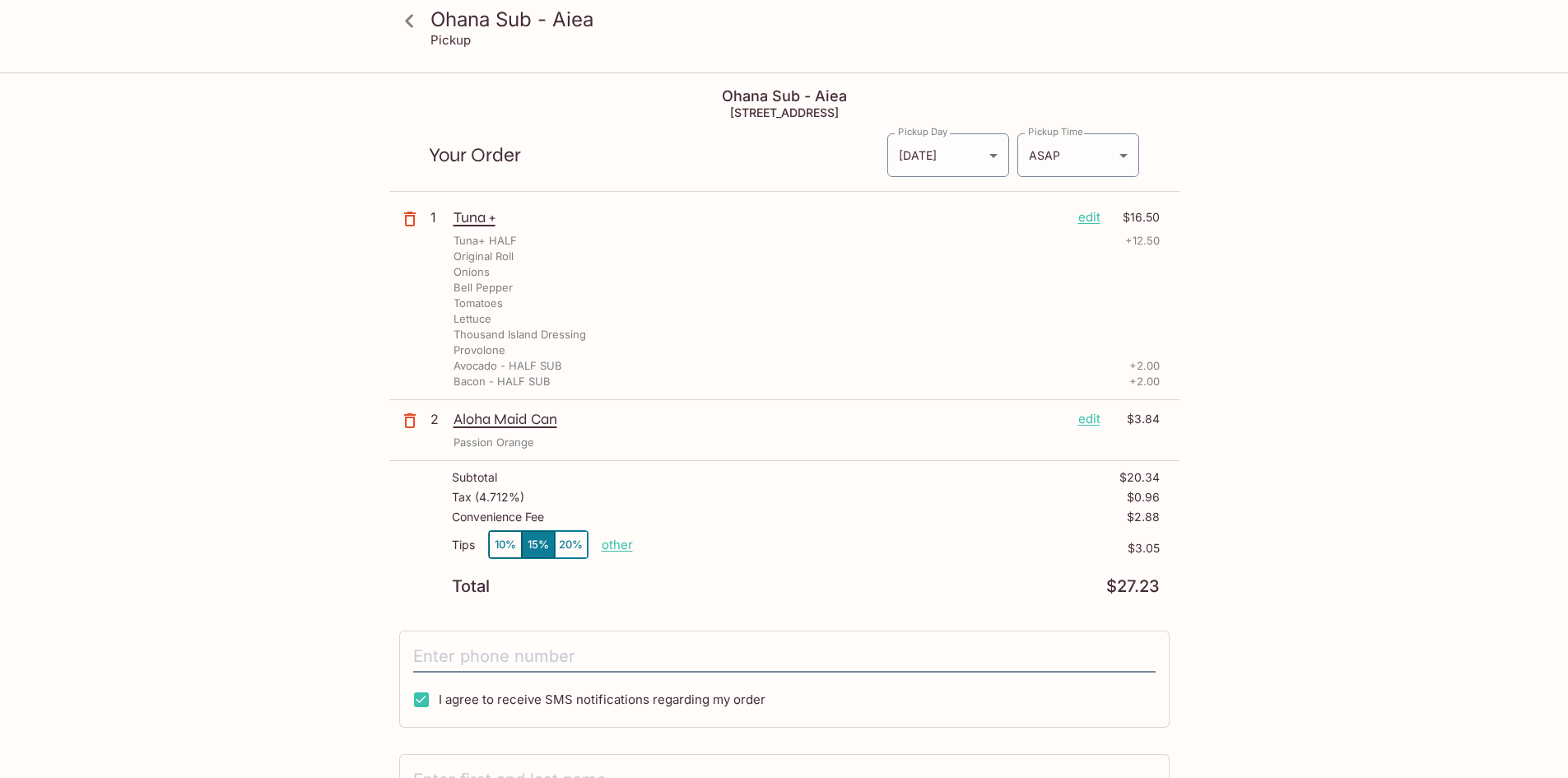
click at [497, 550] on button "10%" at bounding box center [505, 545] width 33 height 28
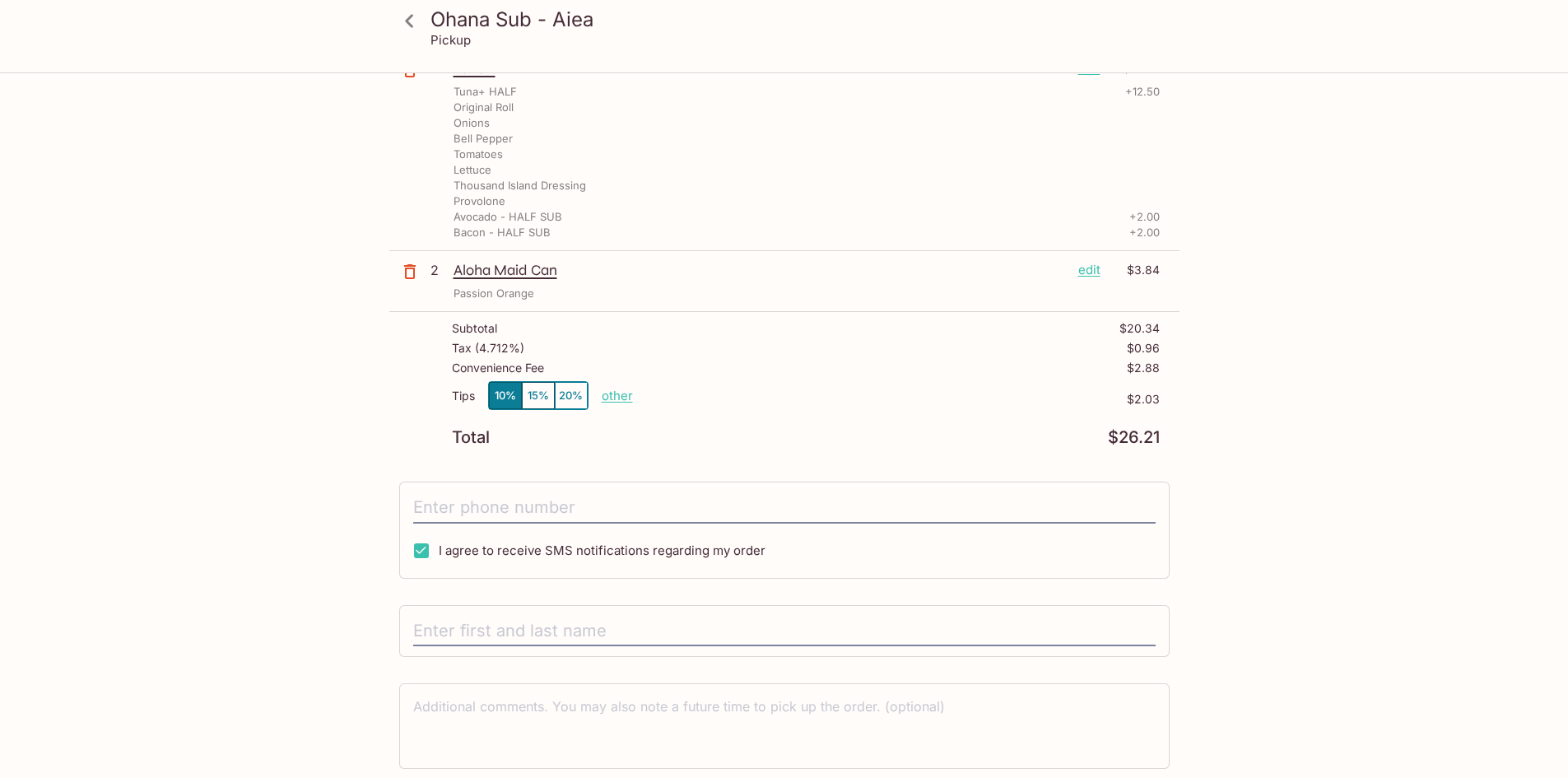
scroll to position [165, 0]
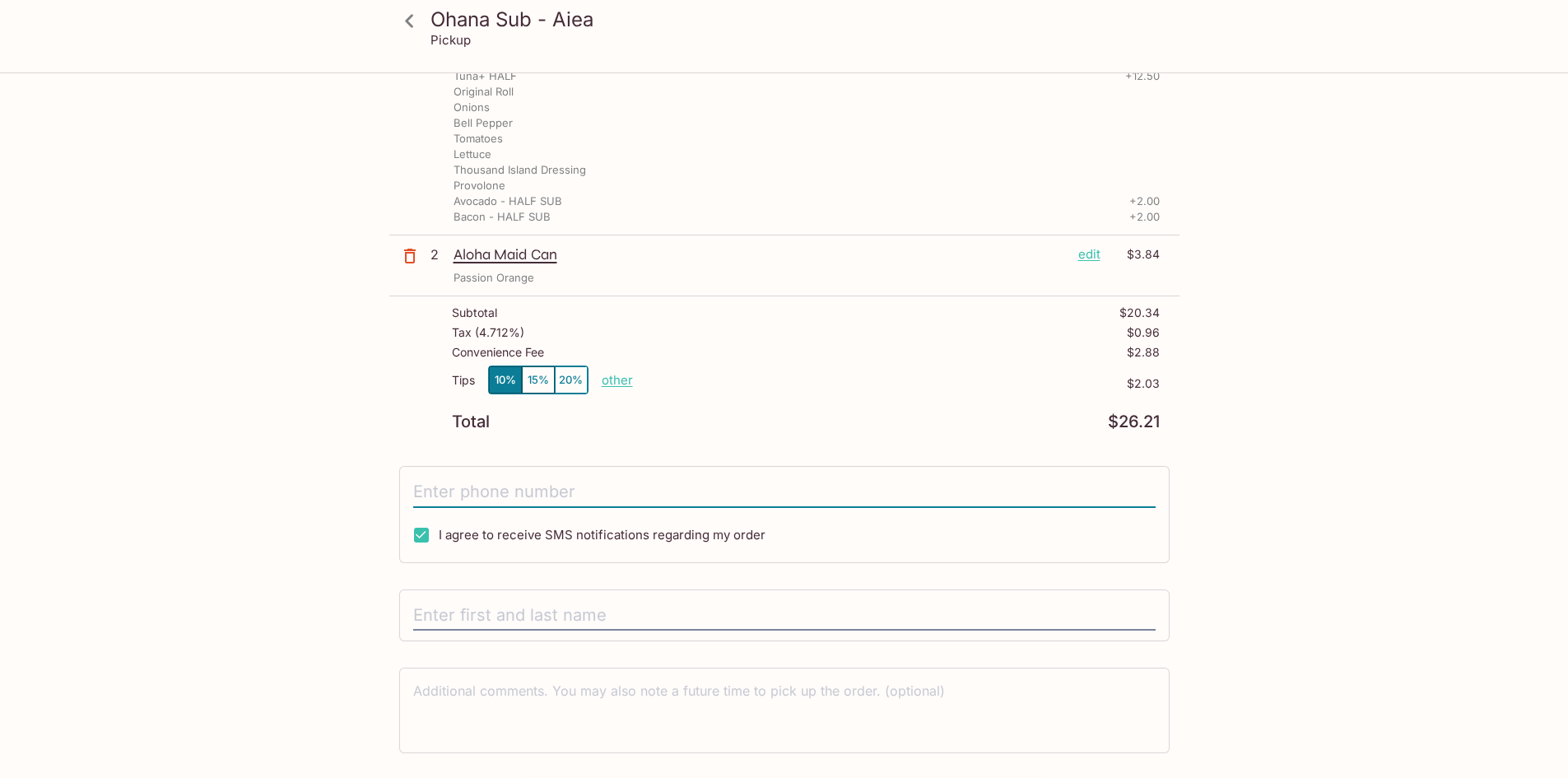
click at [746, 492] on input "tel" at bounding box center [784, 493] width 743 height 31
type input "[PHONE_NUMBER]"
click at [515, 613] on input "text" at bounding box center [784, 616] width 743 height 31
type input "c"
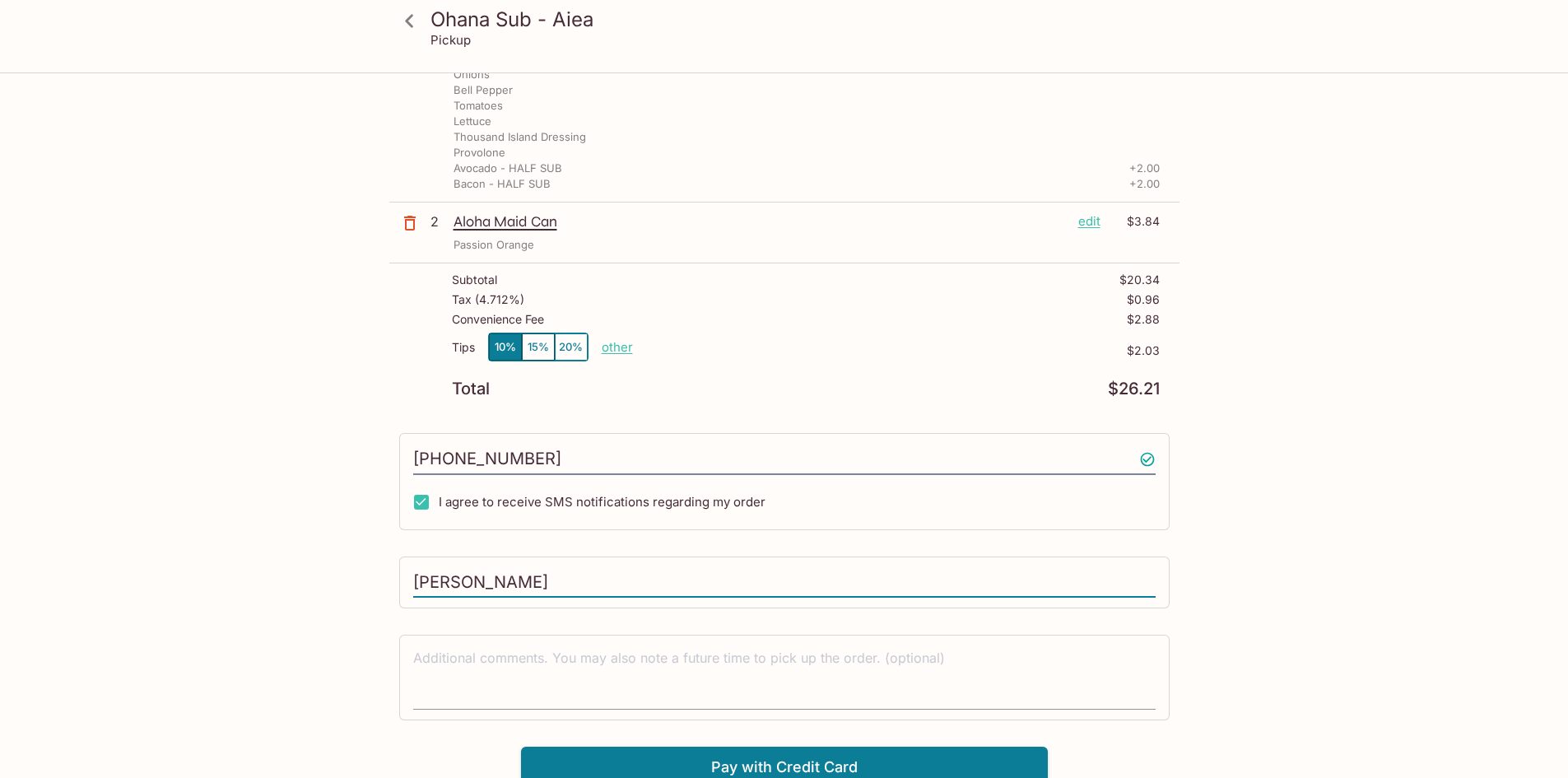
scroll to position [207, 0]
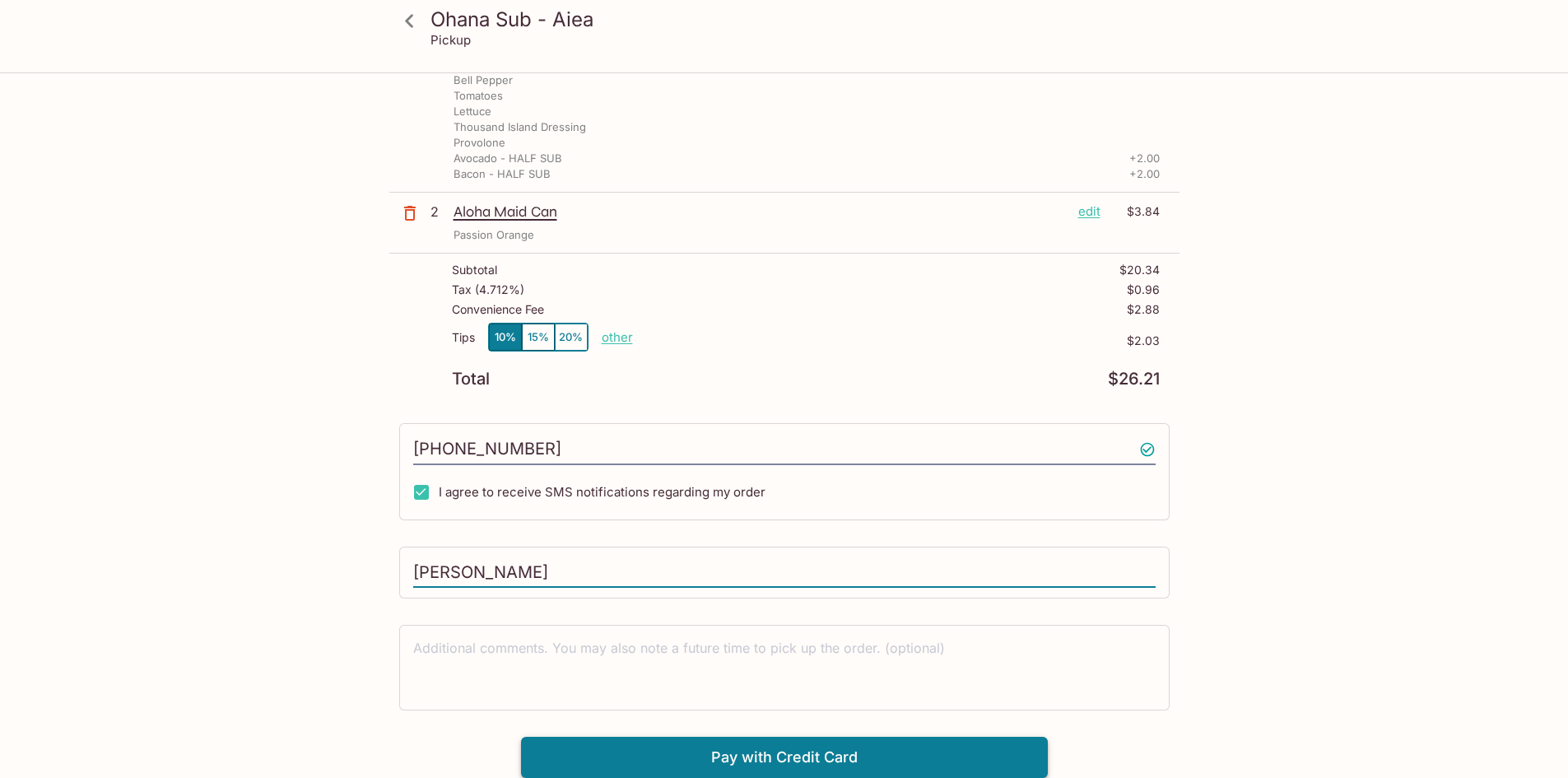
type input "[PERSON_NAME]"
click at [860, 753] on button "Pay with Credit Card" at bounding box center [784, 757] width 527 height 41
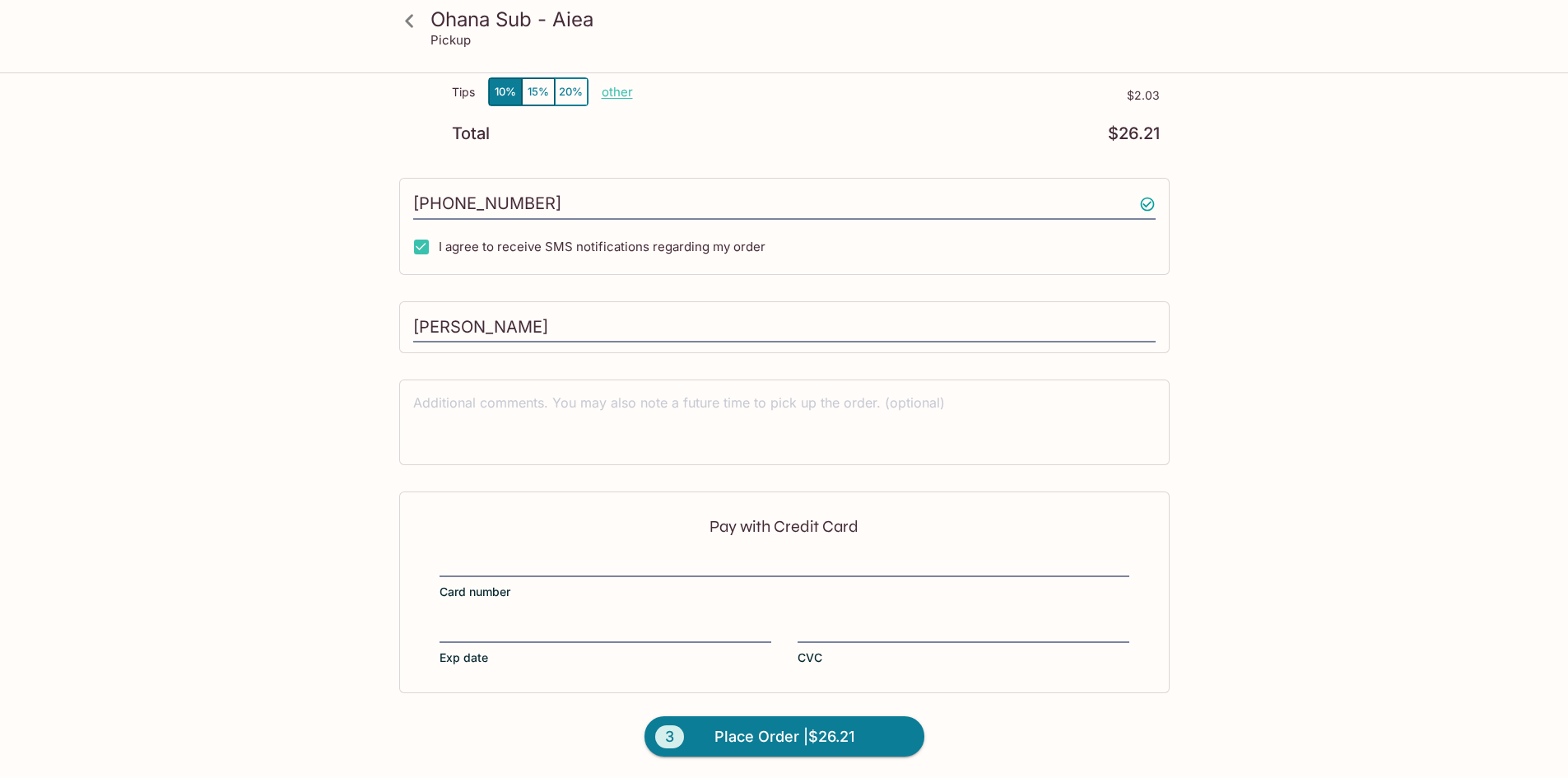
scroll to position [455, 0]
click at [652, 612] on div "Pay with Credit Card Card number Exp date CVC" at bounding box center [784, 590] width 771 height 201
click at [832, 735] on span "Place Order | $26.21" at bounding box center [784, 735] width 140 height 27
click at [737, 737] on span "Place Order | $26.21" at bounding box center [784, 735] width 140 height 27
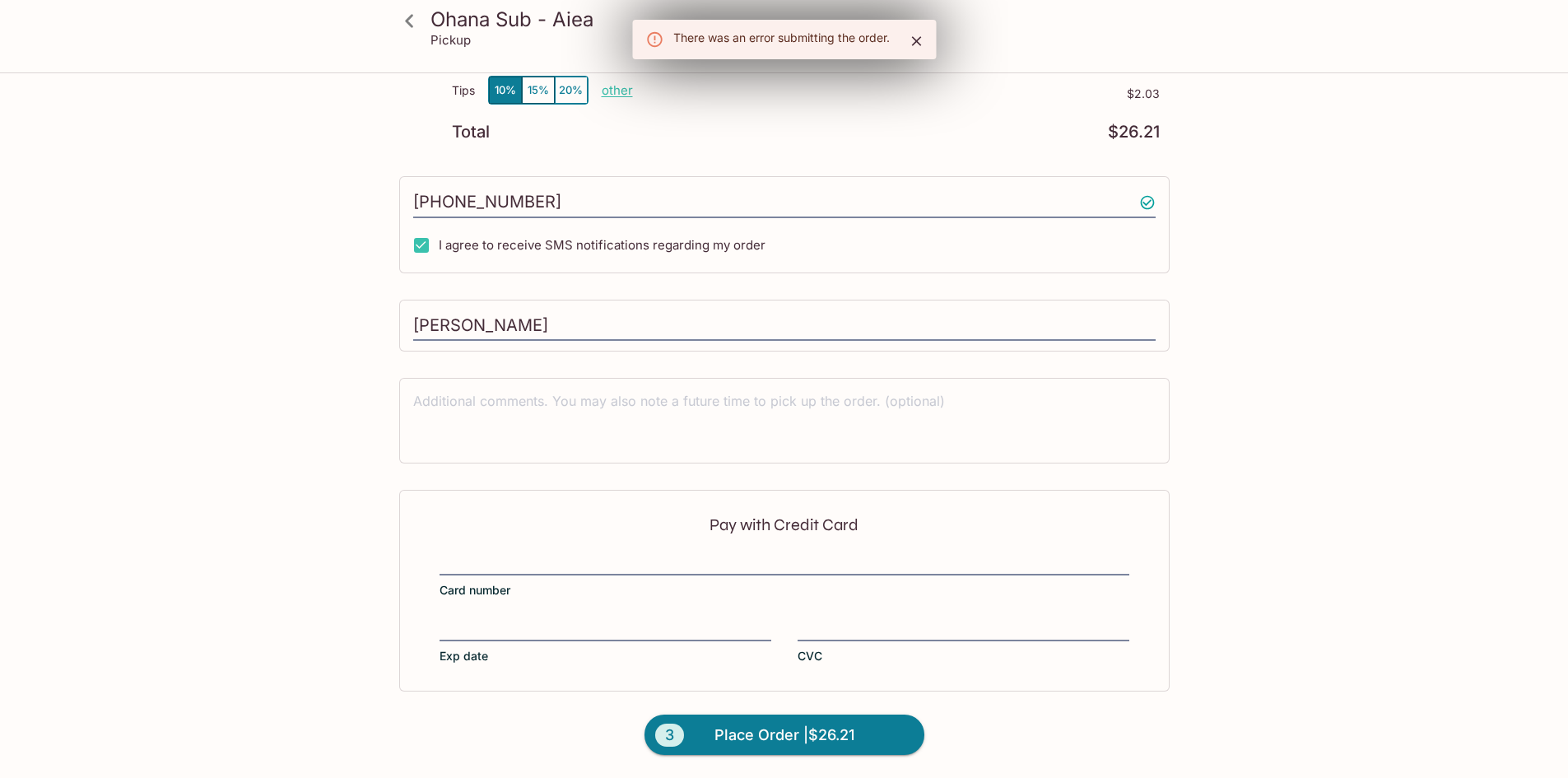
click at [737, 738] on span "Place Order | $26.21" at bounding box center [784, 735] width 140 height 27
click at [749, 732] on span "Place Order | $26.21" at bounding box center [784, 735] width 140 height 27
click at [917, 41] on icon "Close" at bounding box center [916, 41] width 10 height 10
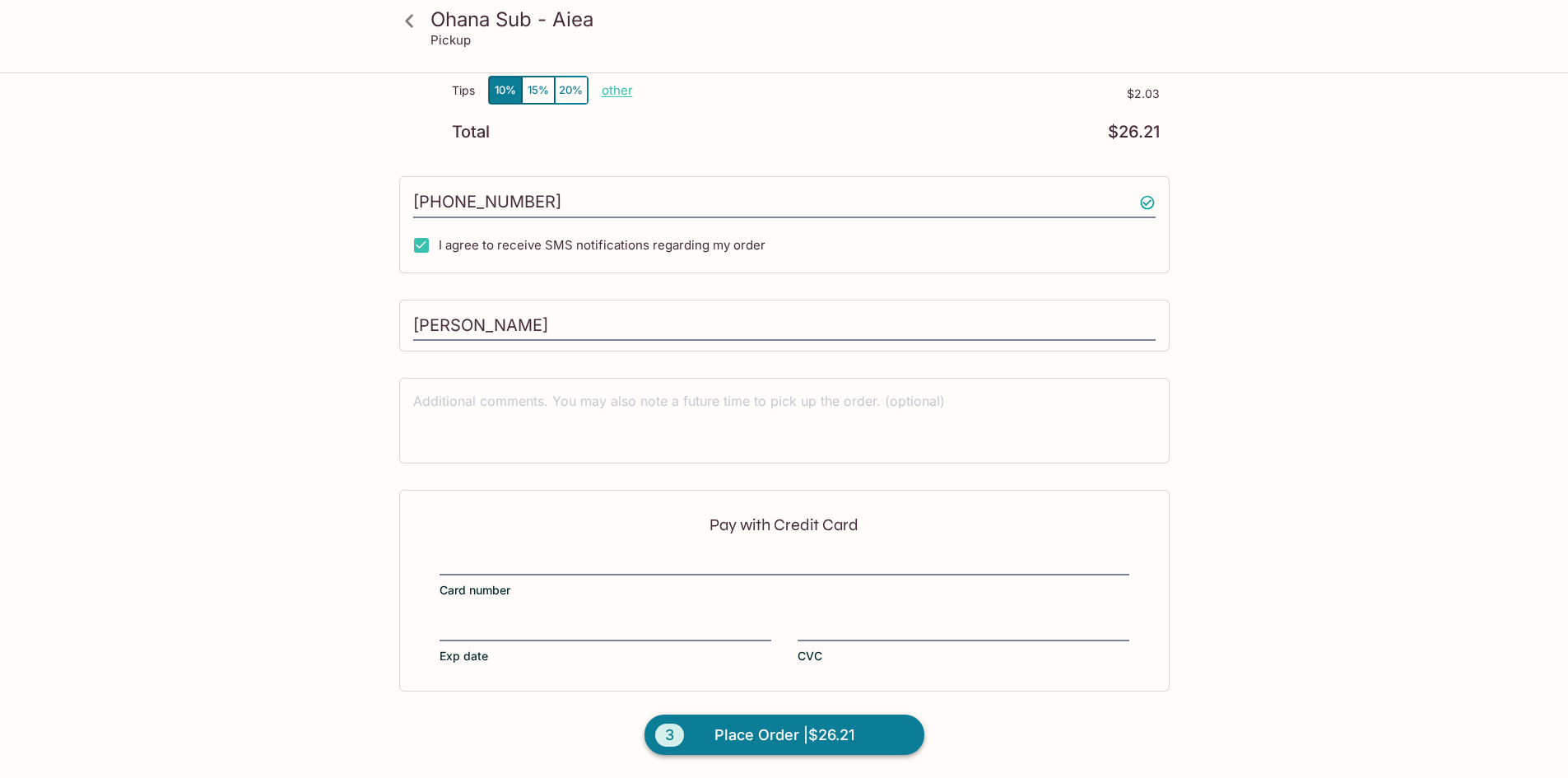
click at [731, 730] on span "Place Order | $26.21" at bounding box center [784, 735] width 140 height 27
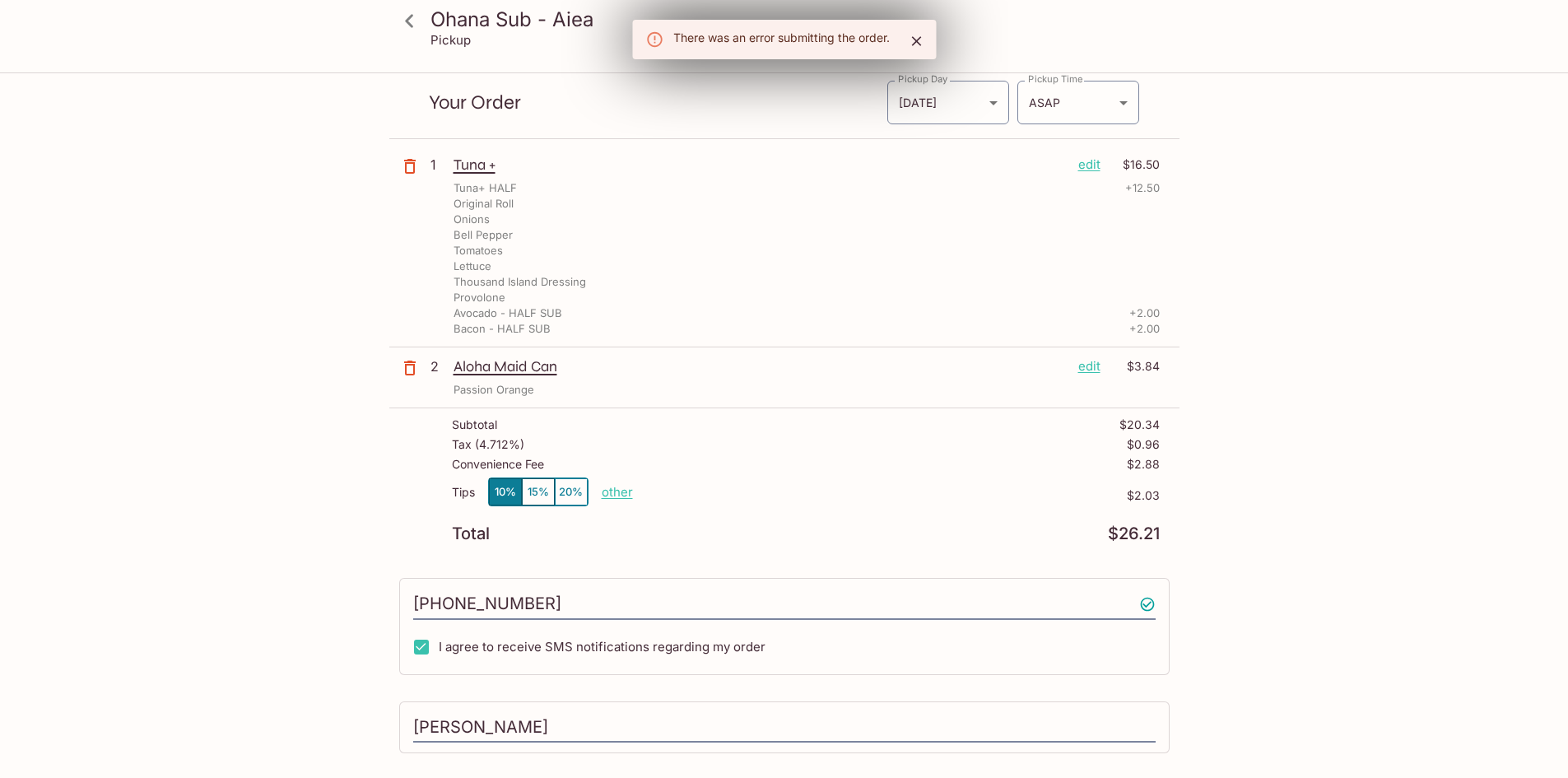
scroll to position [0, 0]
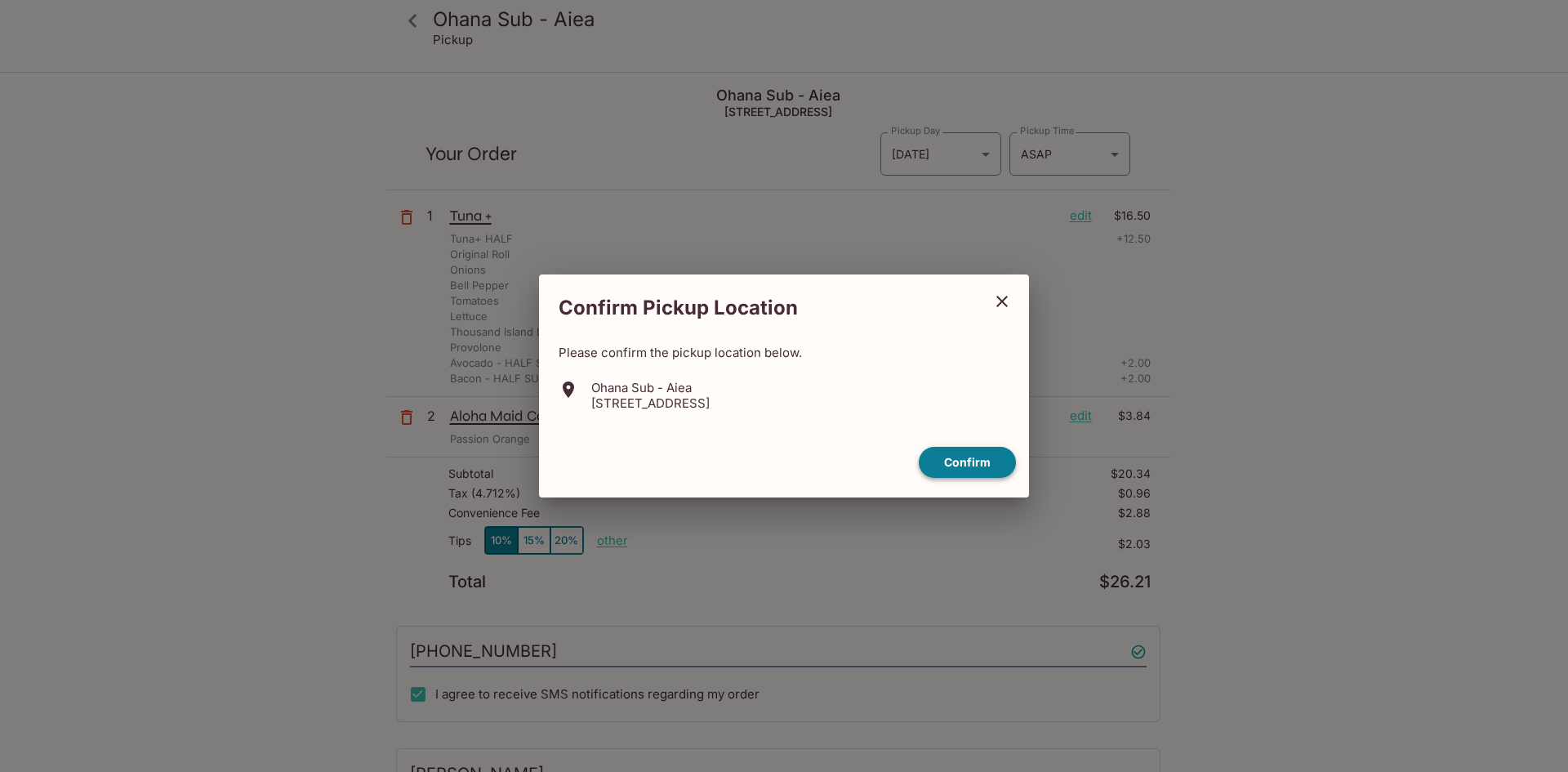
click at [958, 460] on button "Confirm" at bounding box center [967, 462] width 97 height 32
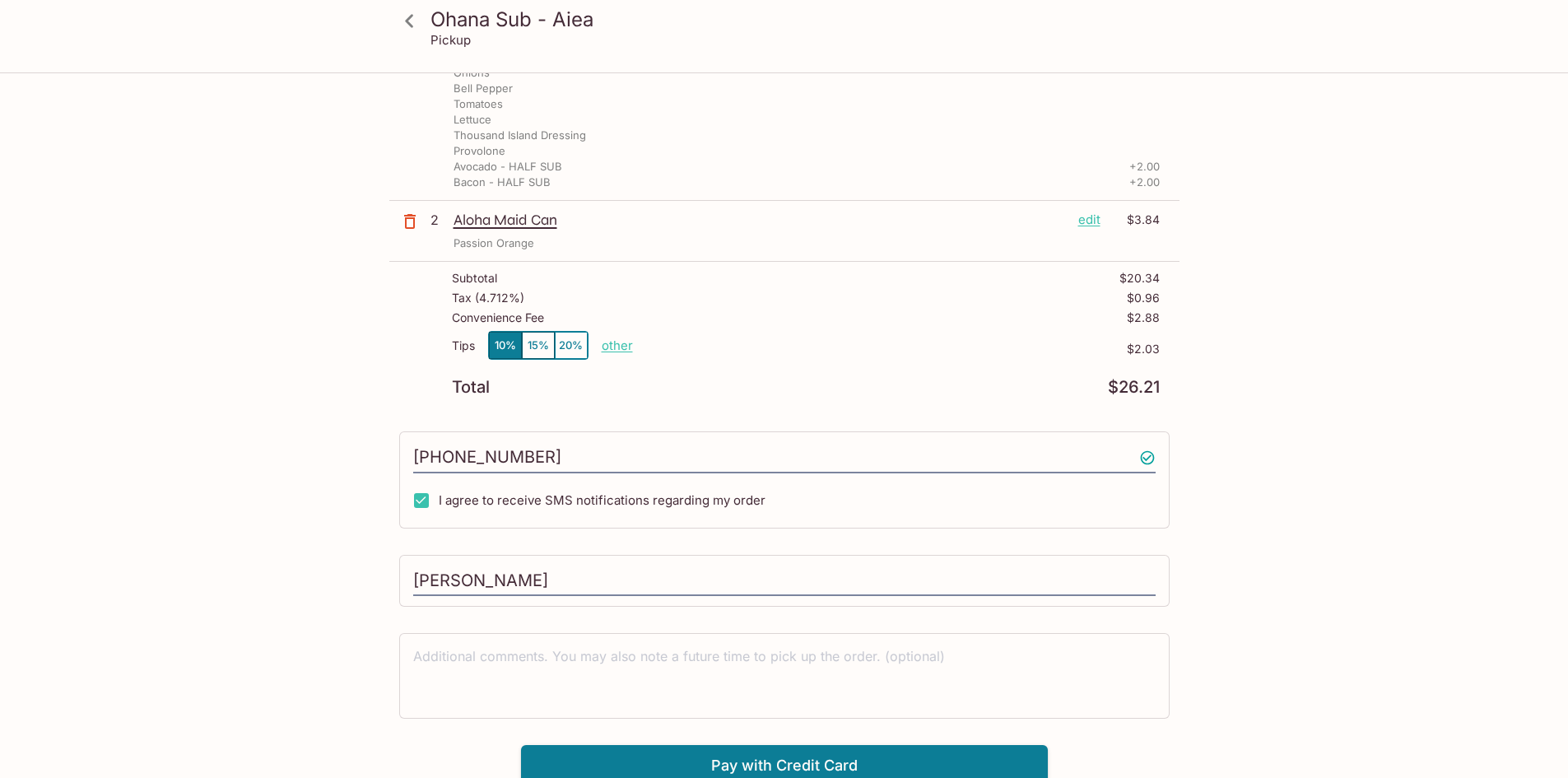
scroll to position [207, 0]
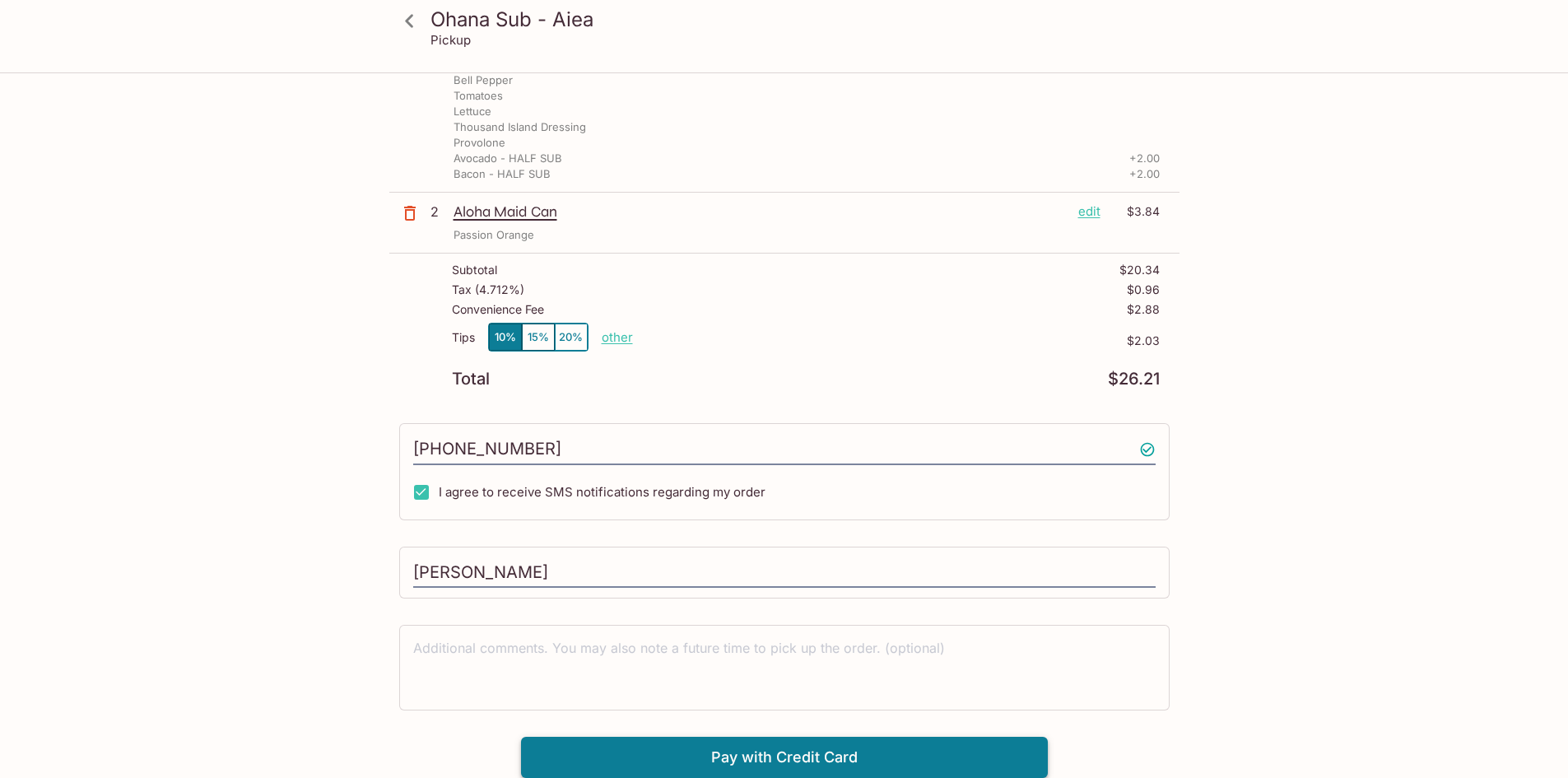
click at [817, 752] on button "Pay with Credit Card" at bounding box center [784, 757] width 527 height 41
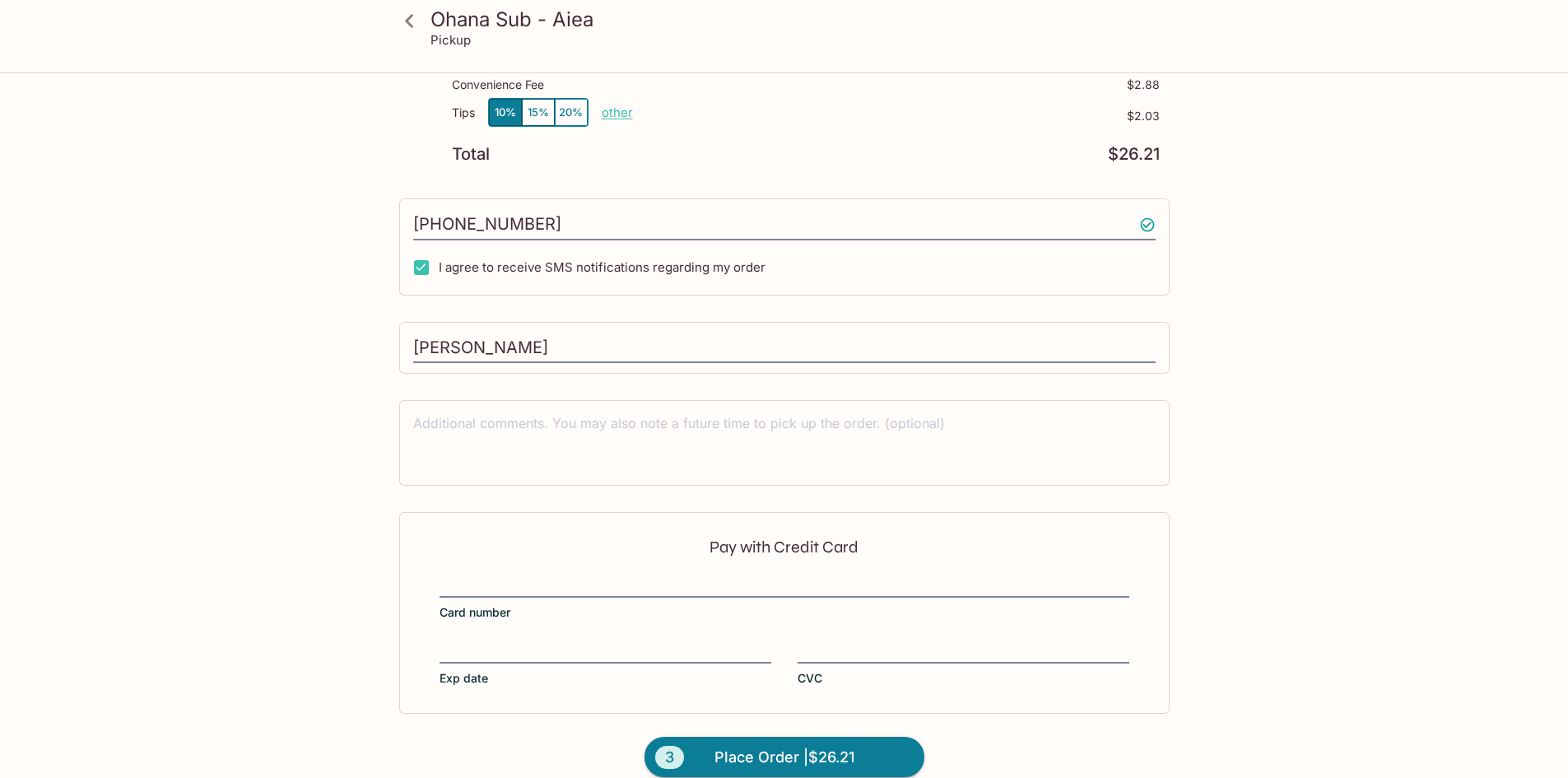
scroll to position [455, 0]
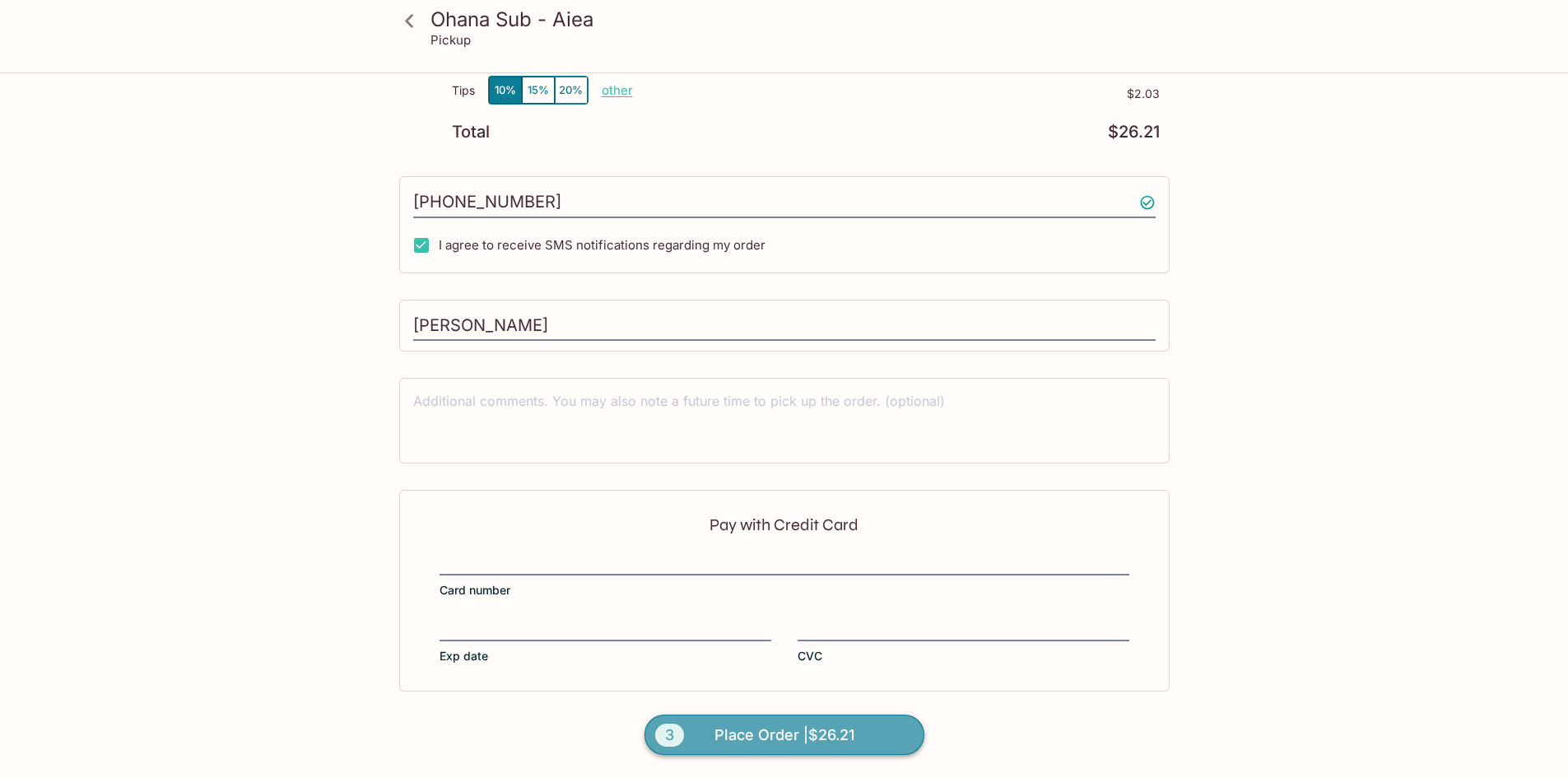
click at [872, 731] on button "3 Place Order | $26.21" at bounding box center [784, 735] width 280 height 41
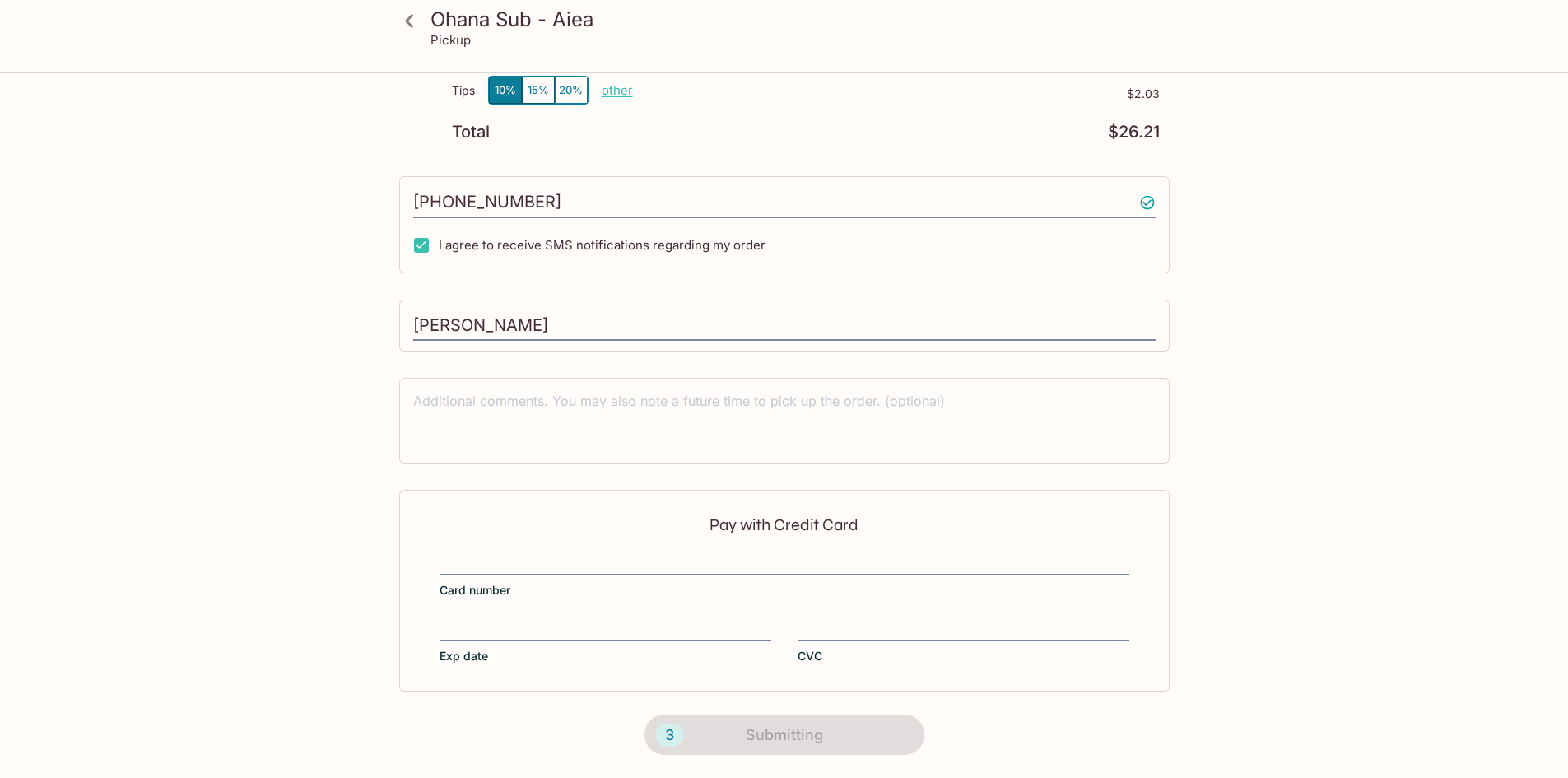
scroll to position [179, 0]
